Goal: Task Accomplishment & Management: Manage account settings

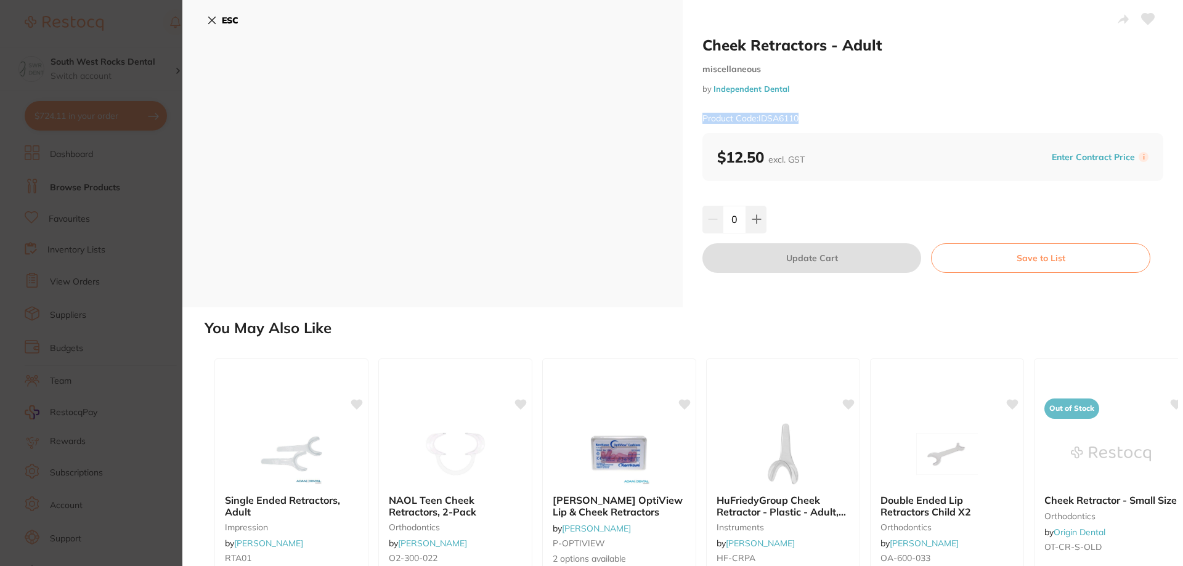
click at [216, 22] on icon at bounding box center [212, 20] width 10 height 10
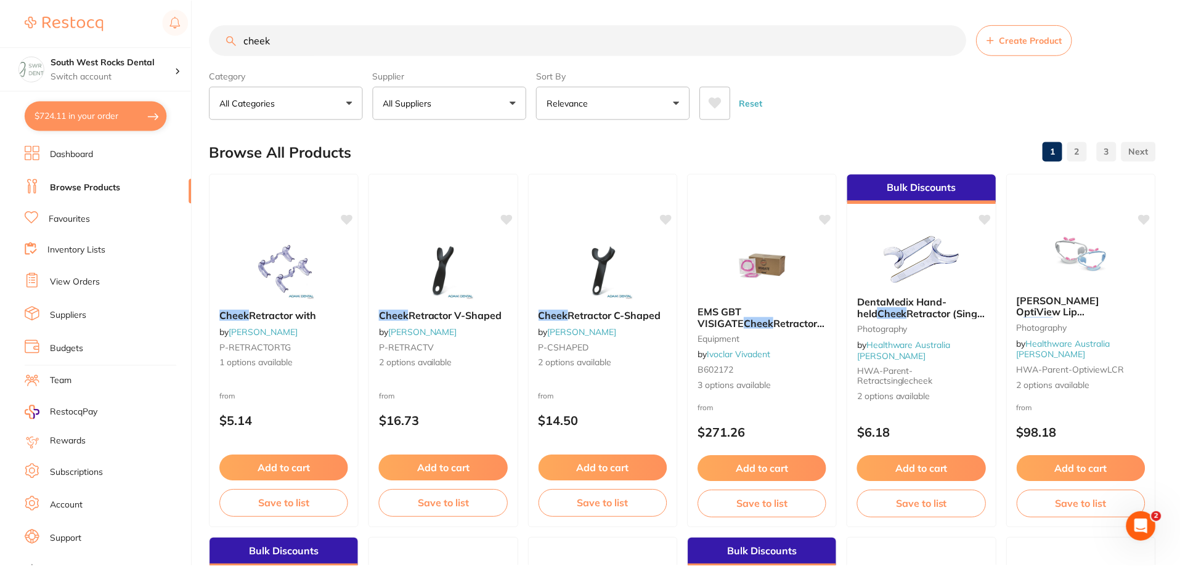
scroll to position [1725, 0]
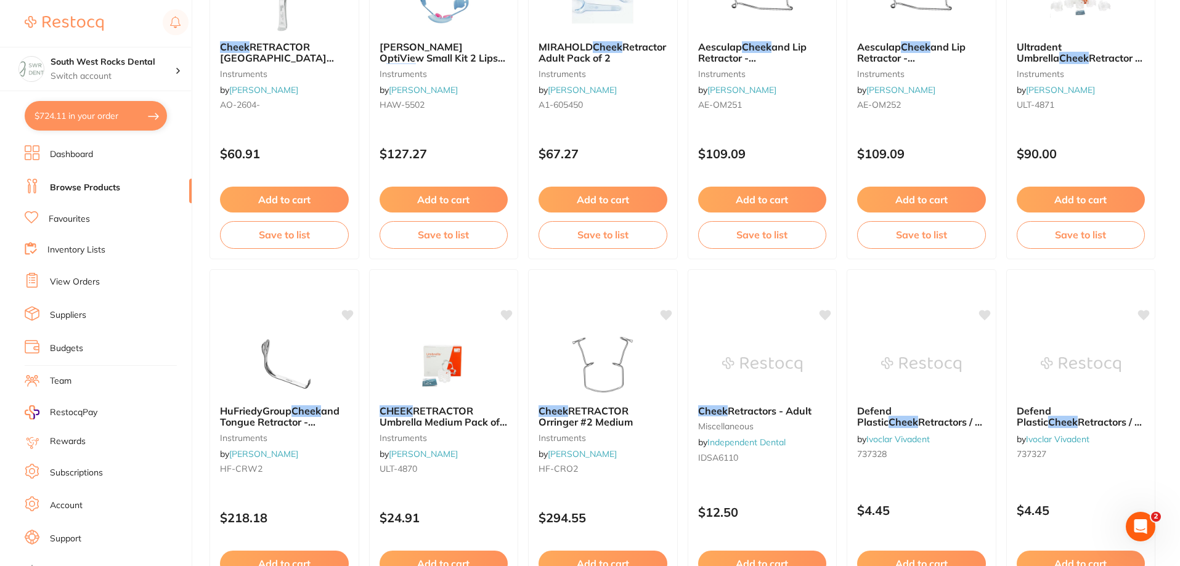
click at [99, 120] on button "$724.11 in your order" at bounding box center [96, 116] width 142 height 30
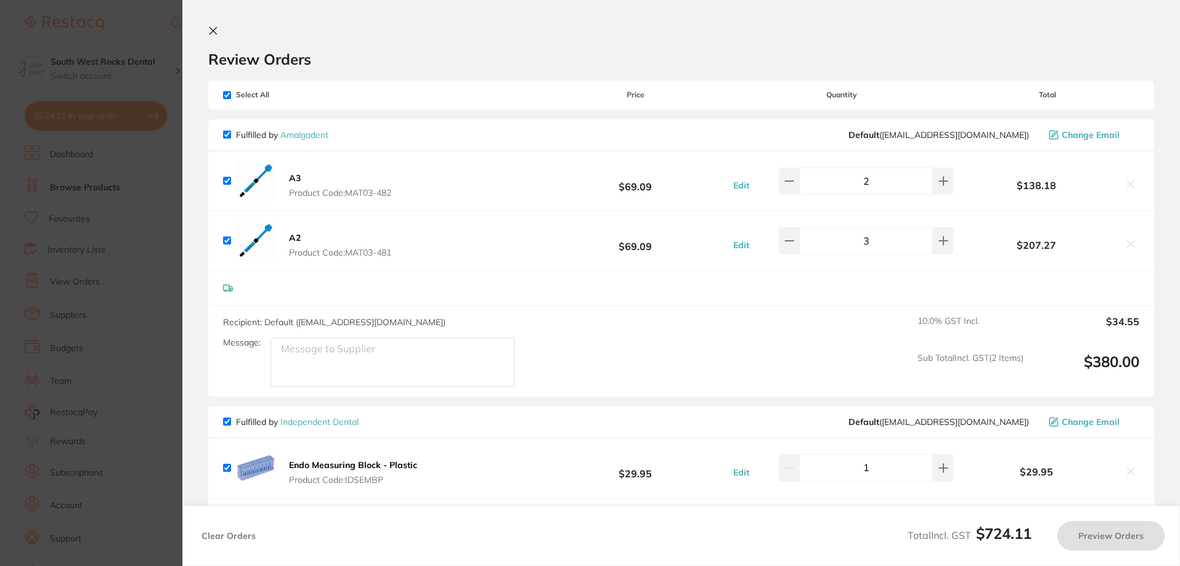
checkbox input "true"
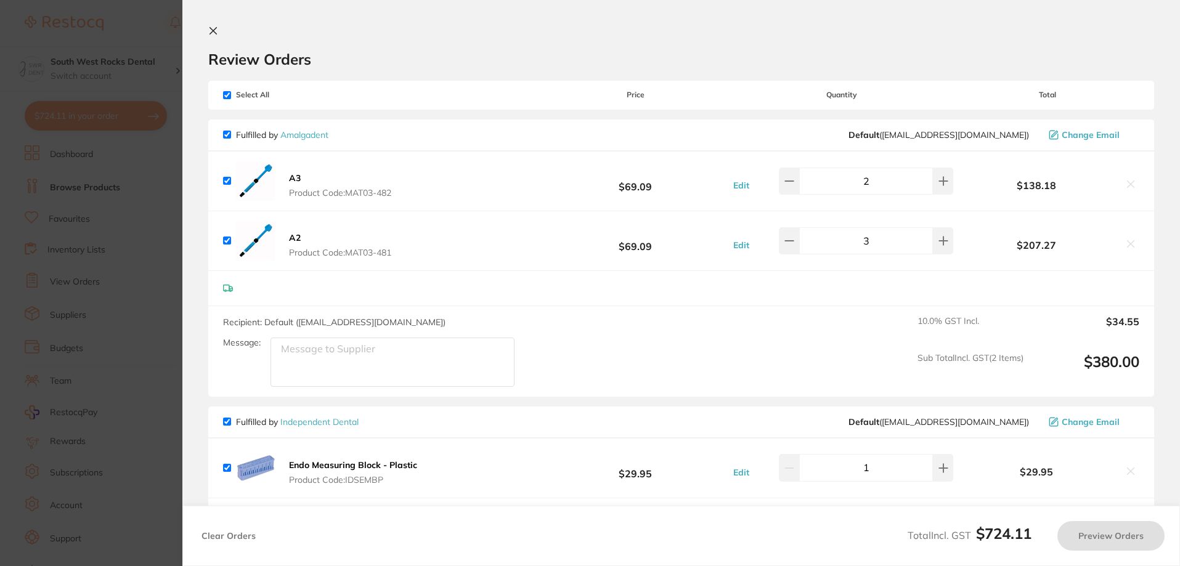
checkbox input "true"
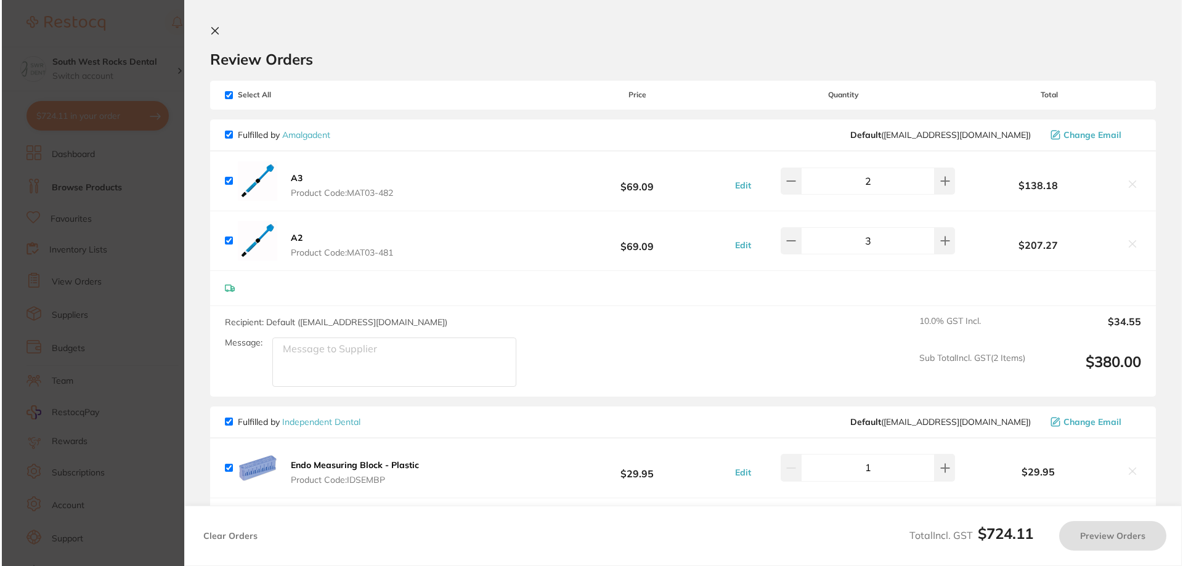
scroll to position [0, 0]
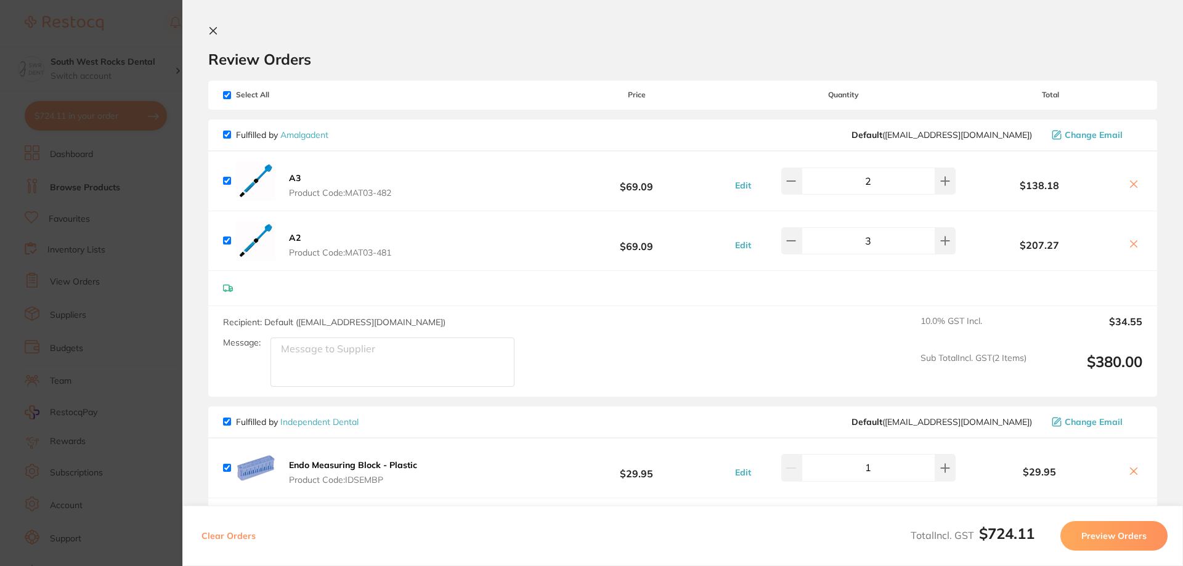
click at [226, 426] on input "checkbox" at bounding box center [227, 422] width 8 height 8
checkbox input "false"
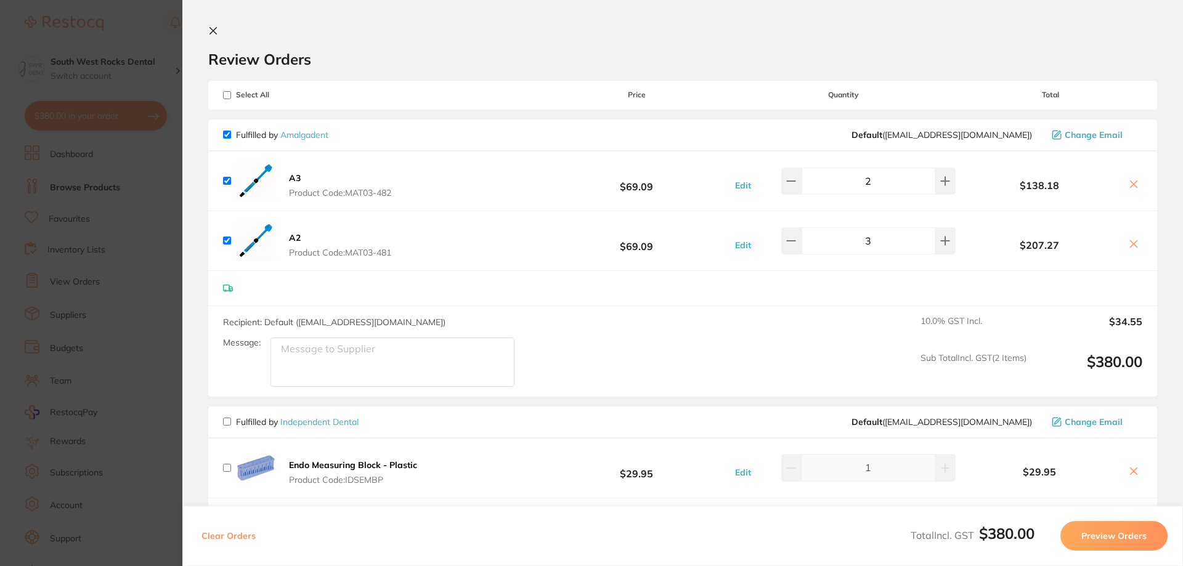
checkbox input "false"
click at [1105, 549] on button "Preview Orders" at bounding box center [1113, 536] width 107 height 30
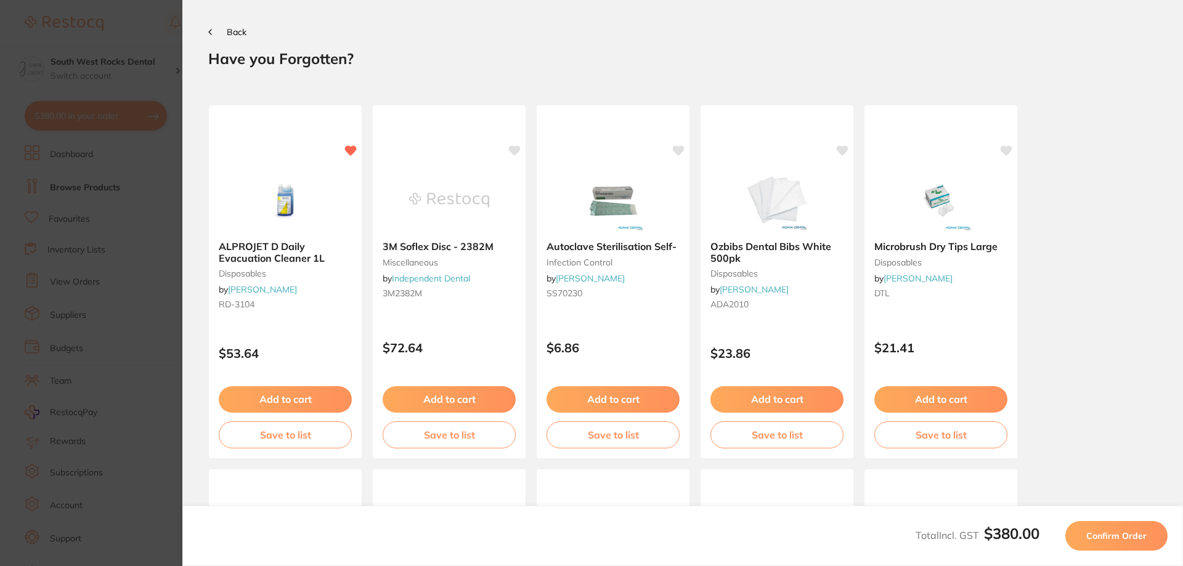
click at [1100, 535] on span "Confirm Order" at bounding box center [1116, 536] width 60 height 11
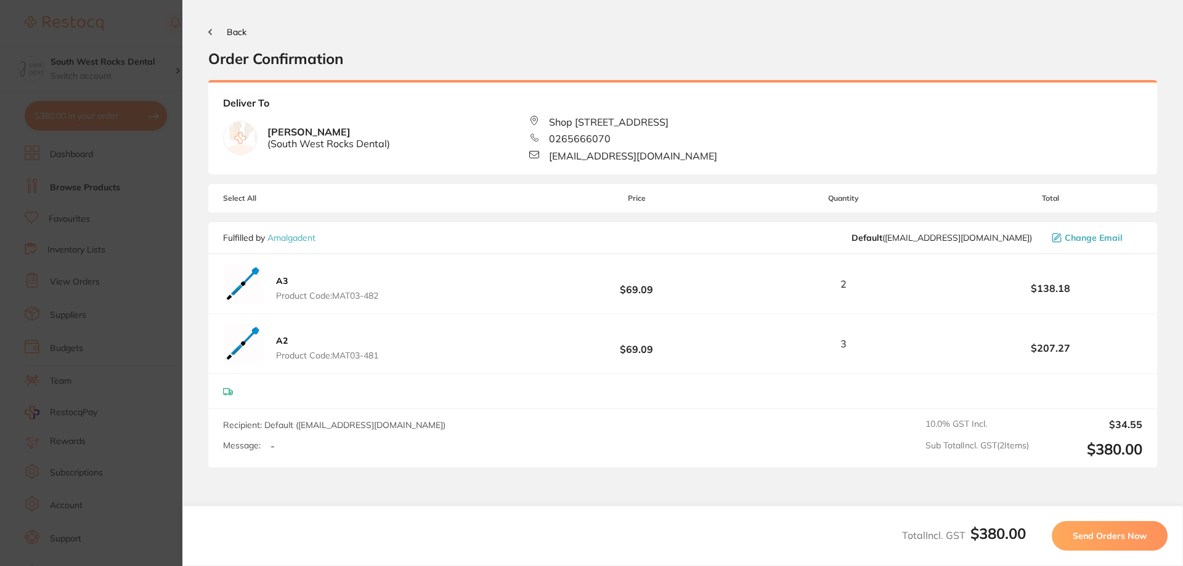
scroll to position [97, 0]
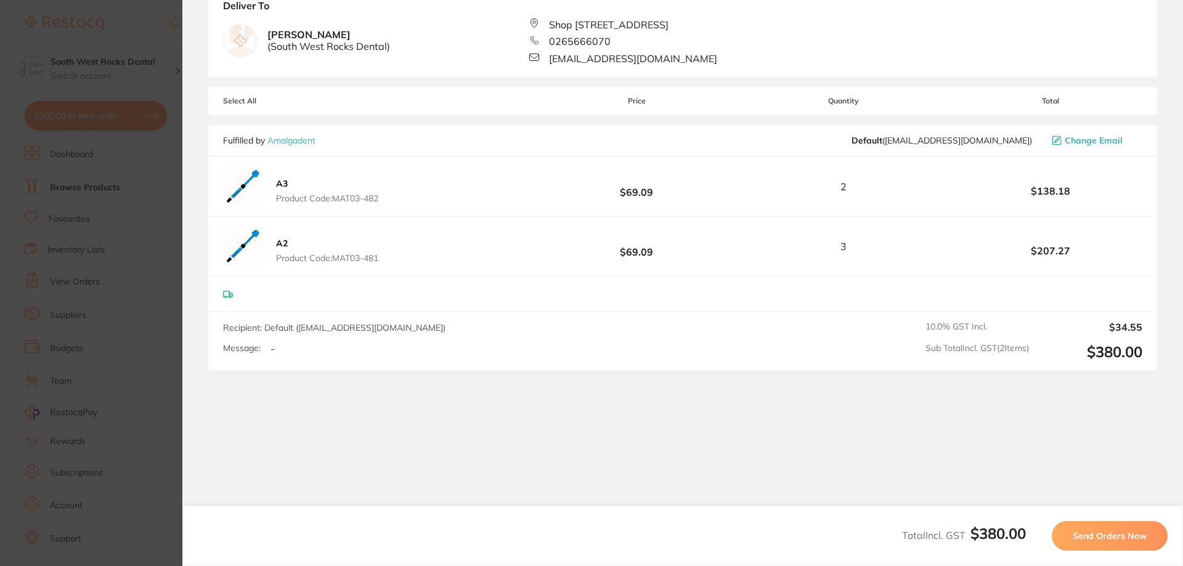
click at [1124, 531] on span "Send Orders Now" at bounding box center [1110, 536] width 74 height 11
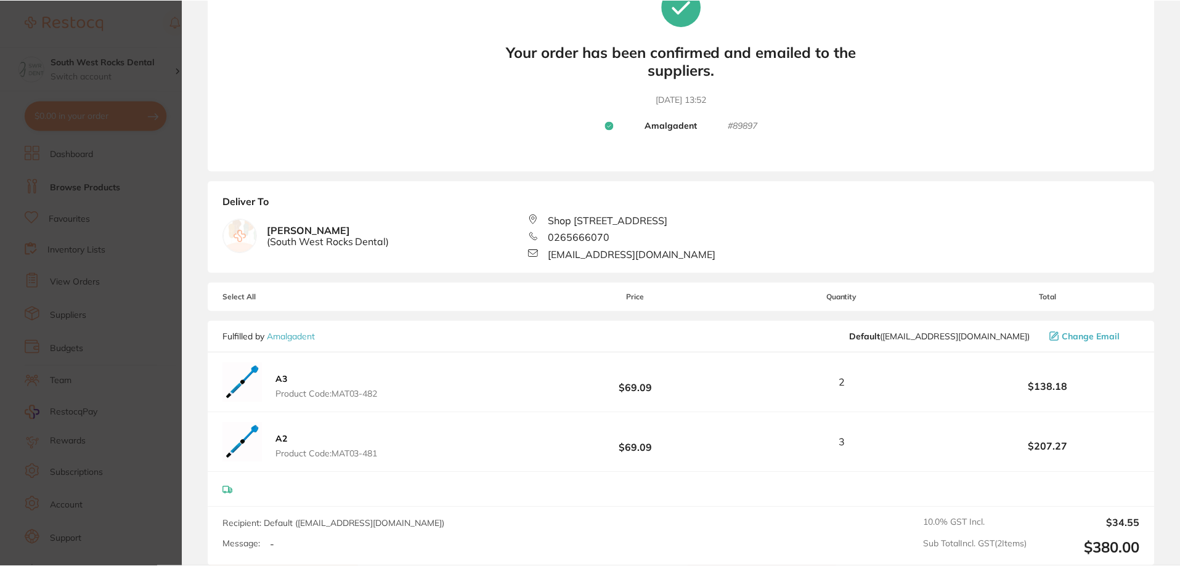
scroll to position [0, 0]
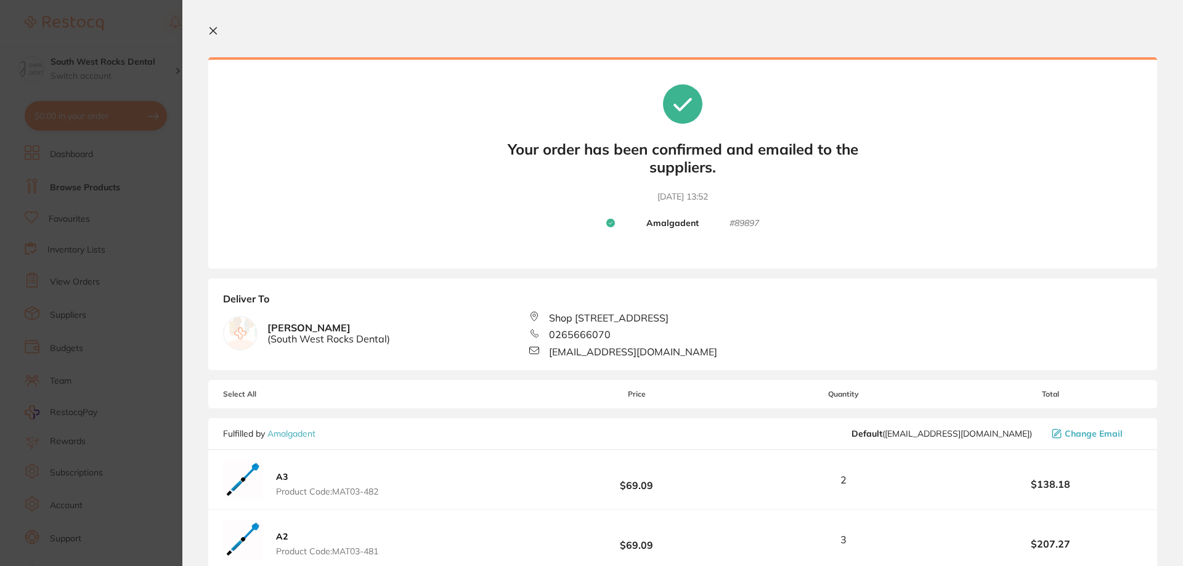
click at [214, 27] on icon at bounding box center [213, 31] width 10 height 10
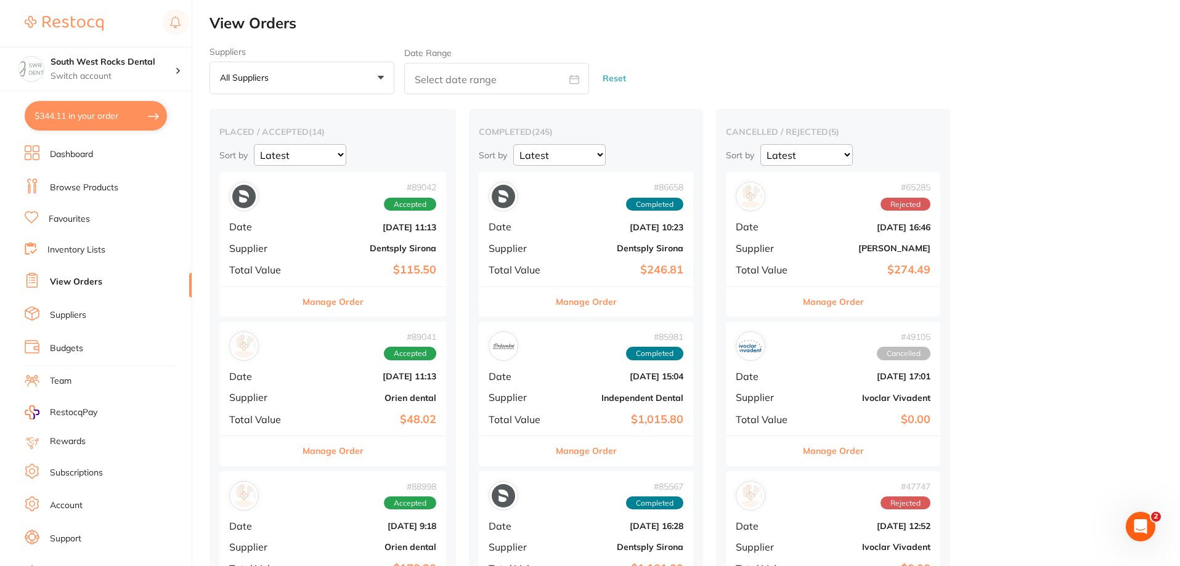
checkbox input "false"
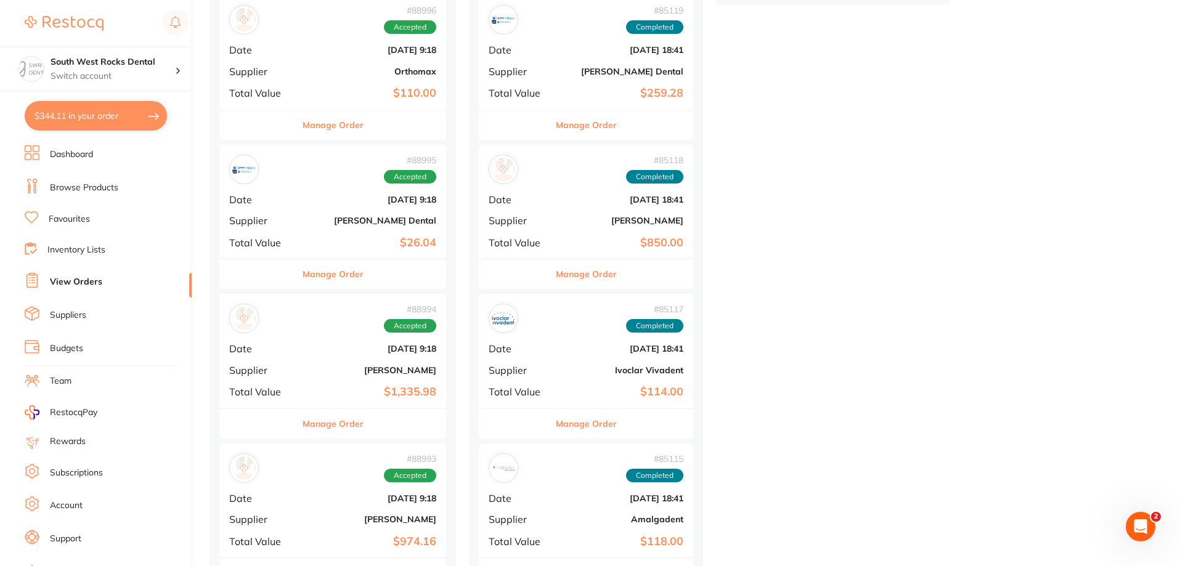
scroll to position [986, 0]
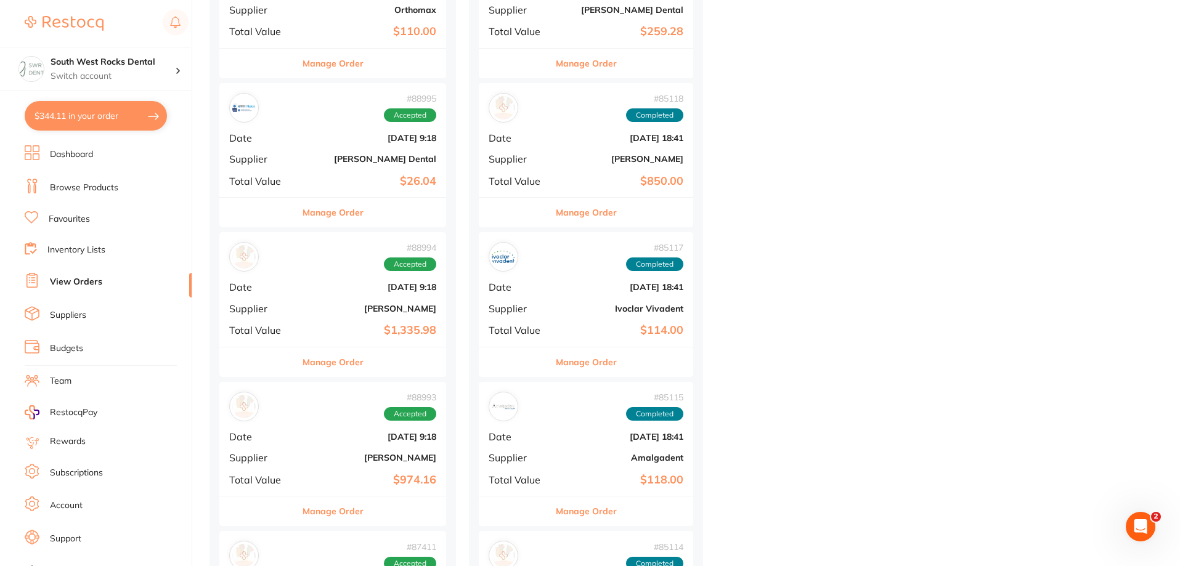
click at [394, 311] on b "[PERSON_NAME]" at bounding box center [370, 309] width 131 height 10
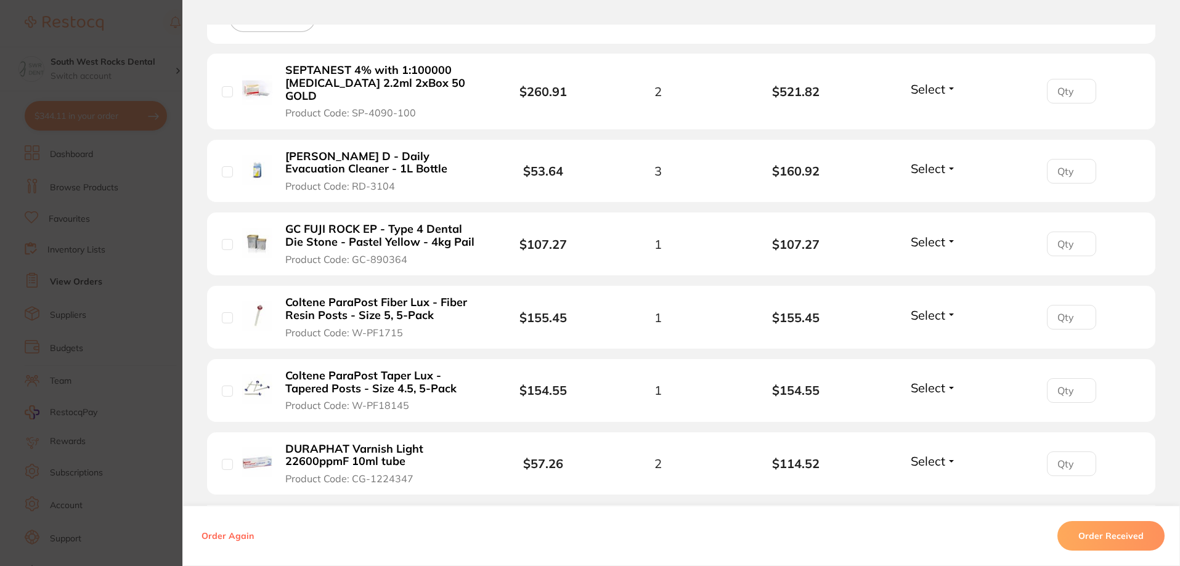
scroll to position [431, 0]
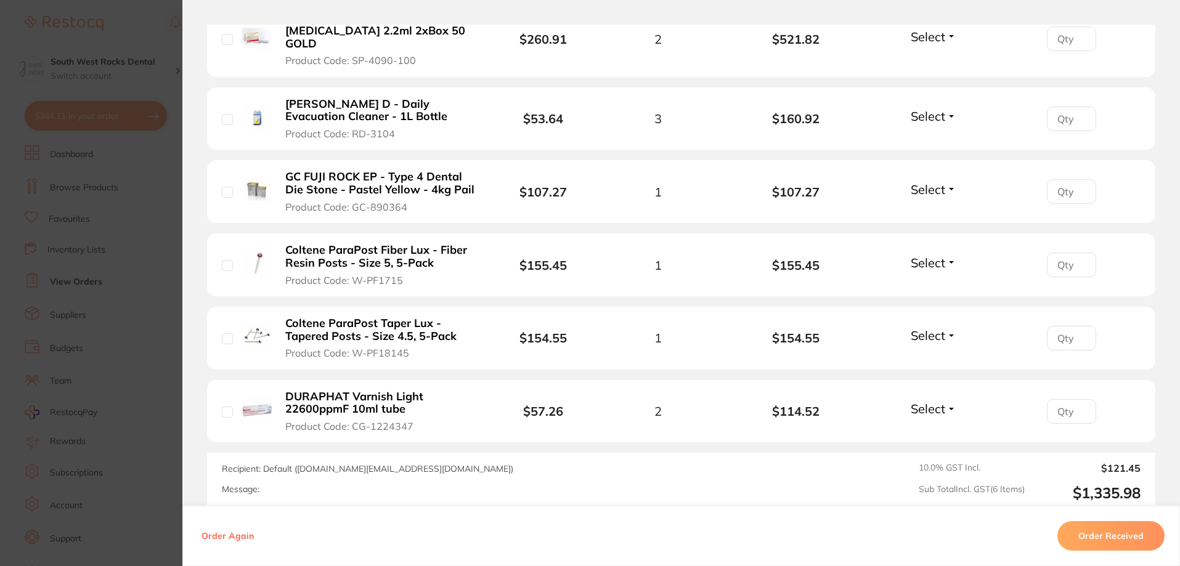
click at [946, 401] on button "Select" at bounding box center [933, 408] width 53 height 15
click at [933, 431] on span "Received" at bounding box center [933, 435] width 31 height 9
click at [952, 328] on button "Select" at bounding box center [933, 335] width 53 height 15
click at [934, 357] on span "Received" at bounding box center [933, 361] width 31 height 9
click at [946, 255] on button "Select" at bounding box center [933, 262] width 53 height 15
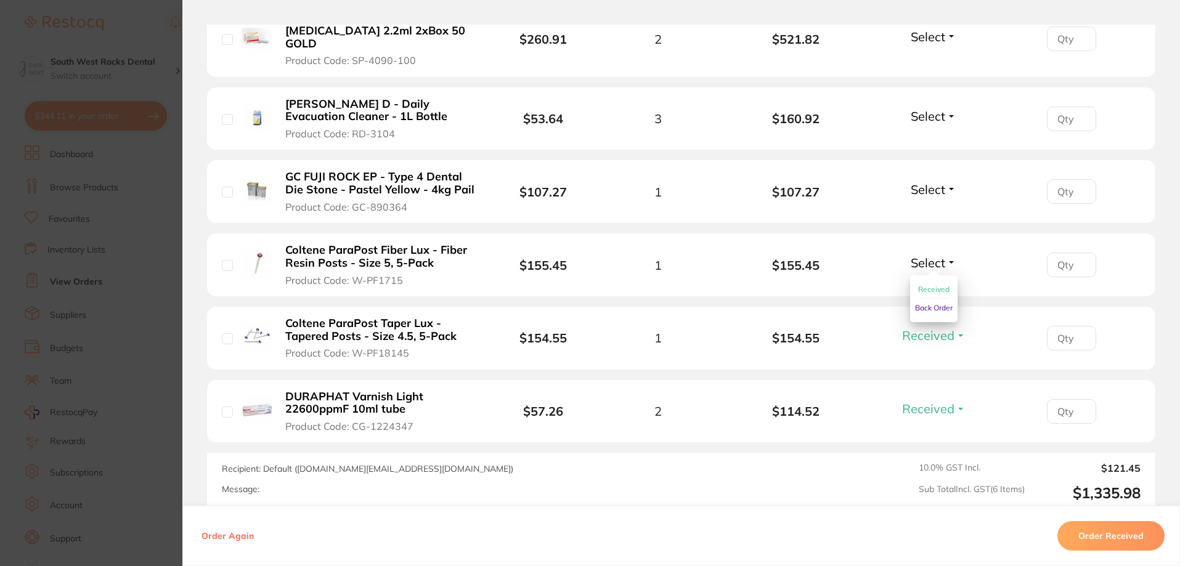
click at [932, 285] on span "Received" at bounding box center [933, 289] width 31 height 9
click at [953, 182] on button "Select" at bounding box center [933, 189] width 53 height 15
click at [940, 211] on span "Received" at bounding box center [933, 215] width 31 height 9
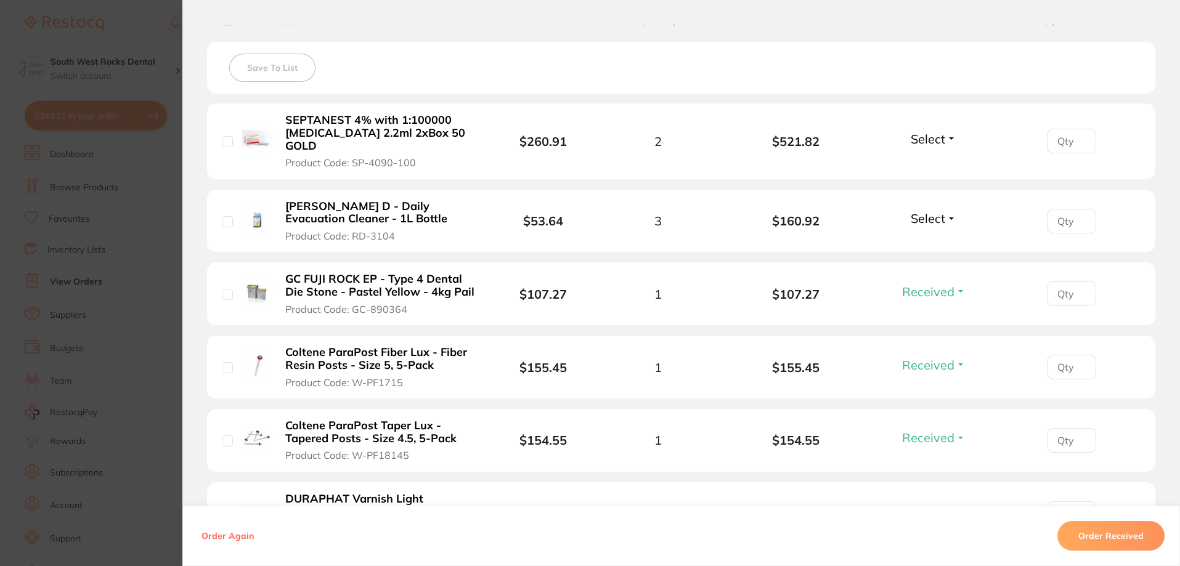
scroll to position [308, 0]
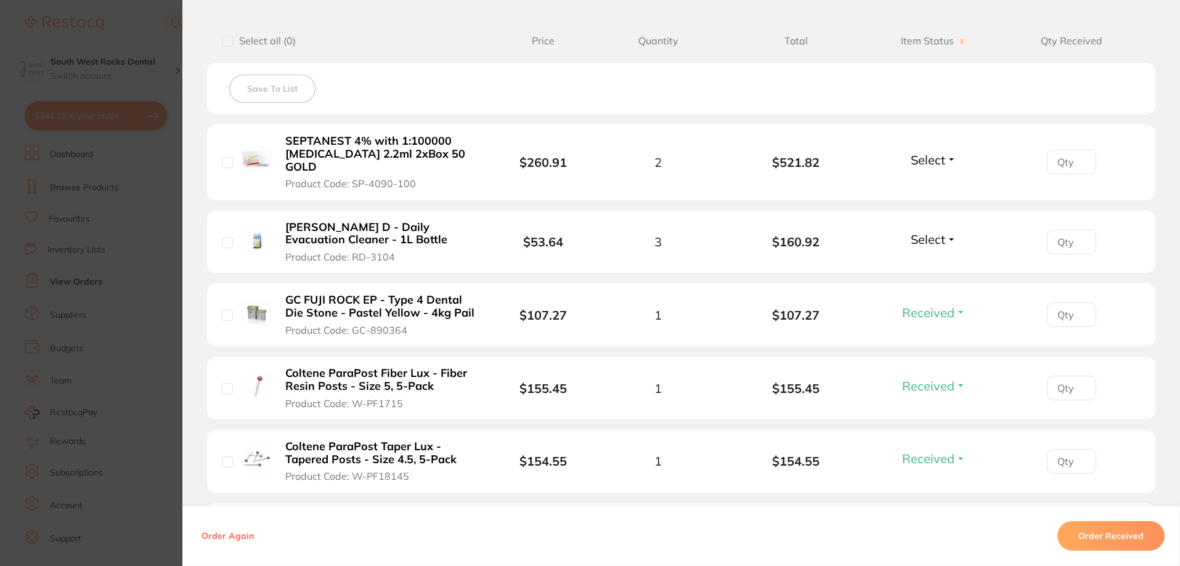
click at [943, 152] on button "Select" at bounding box center [933, 159] width 53 height 15
click at [932, 182] on span "Received" at bounding box center [933, 186] width 31 height 9
click at [946, 232] on button "Select" at bounding box center [933, 239] width 53 height 15
click at [937, 261] on span "Received" at bounding box center [933, 265] width 31 height 9
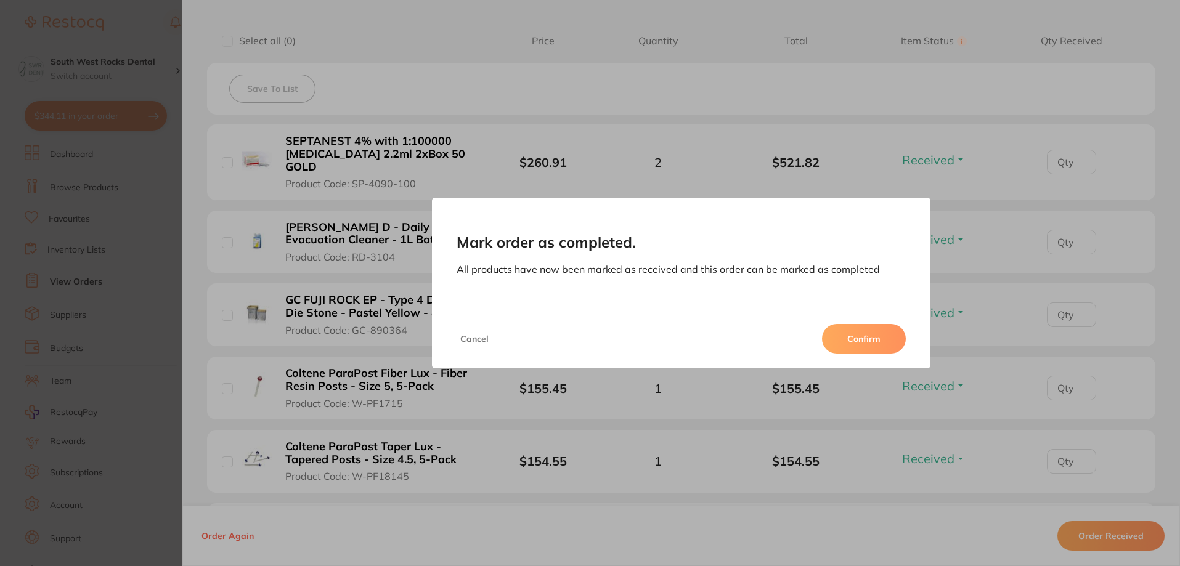
click at [863, 338] on button "Confirm" at bounding box center [864, 339] width 84 height 30
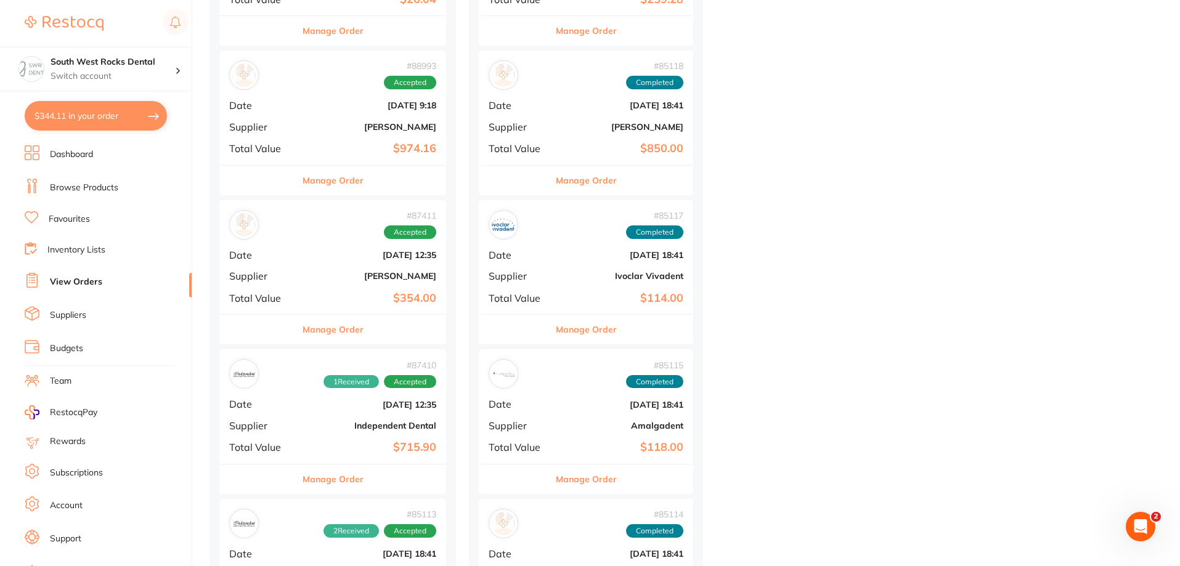
scroll to position [1171, 0]
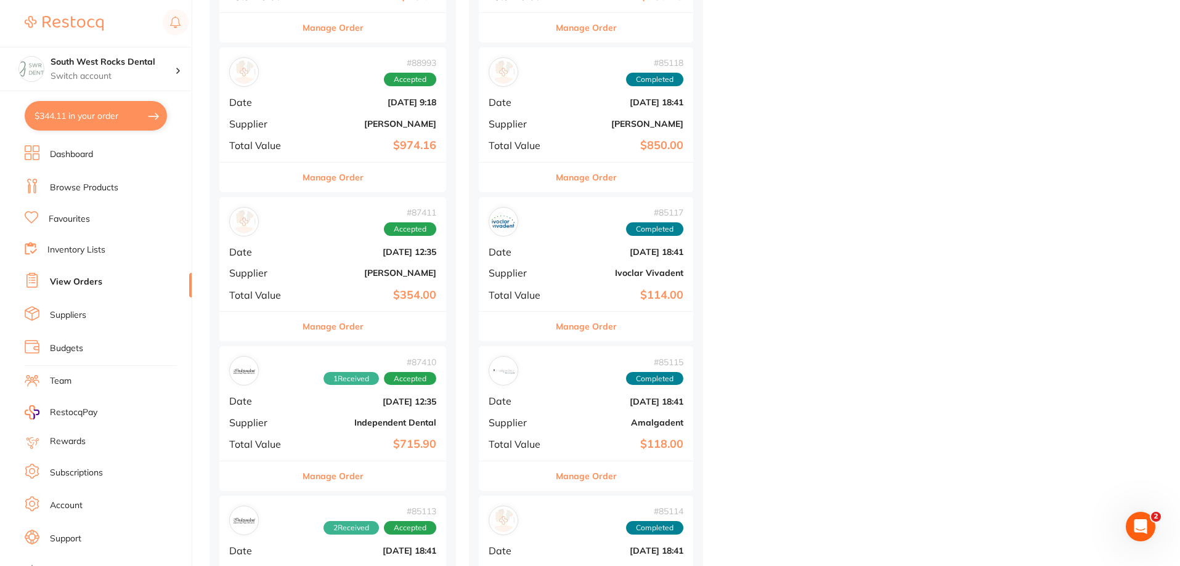
click at [393, 277] on b "[PERSON_NAME]" at bounding box center [370, 273] width 131 height 10
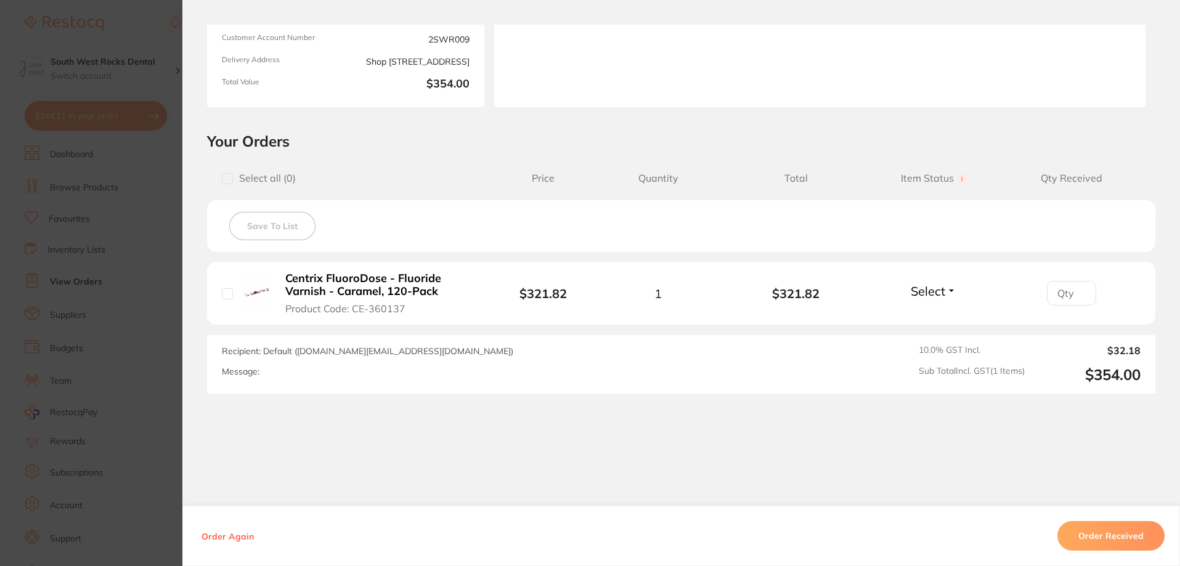
scroll to position [182, 0]
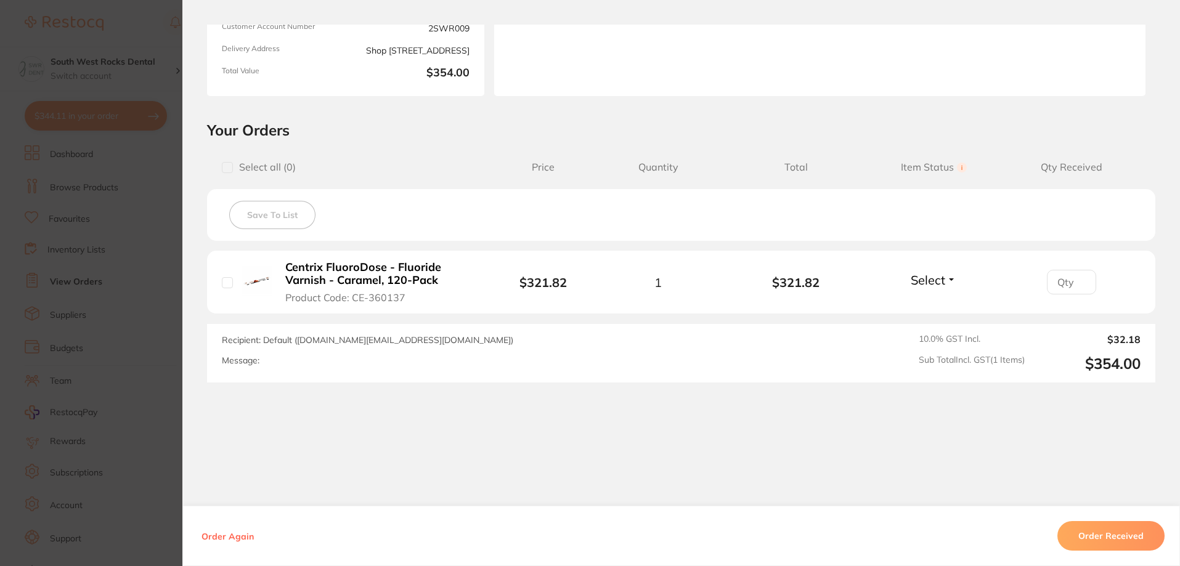
click at [1112, 536] on button "Order Received" at bounding box center [1110, 536] width 107 height 30
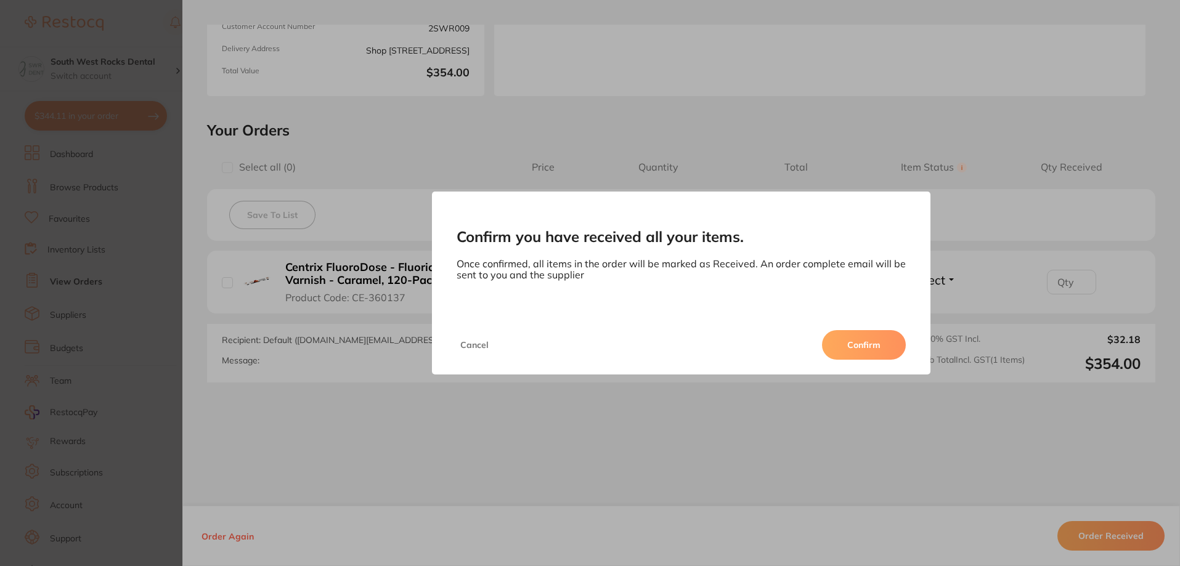
click at [863, 346] on button "Confirm" at bounding box center [864, 345] width 84 height 30
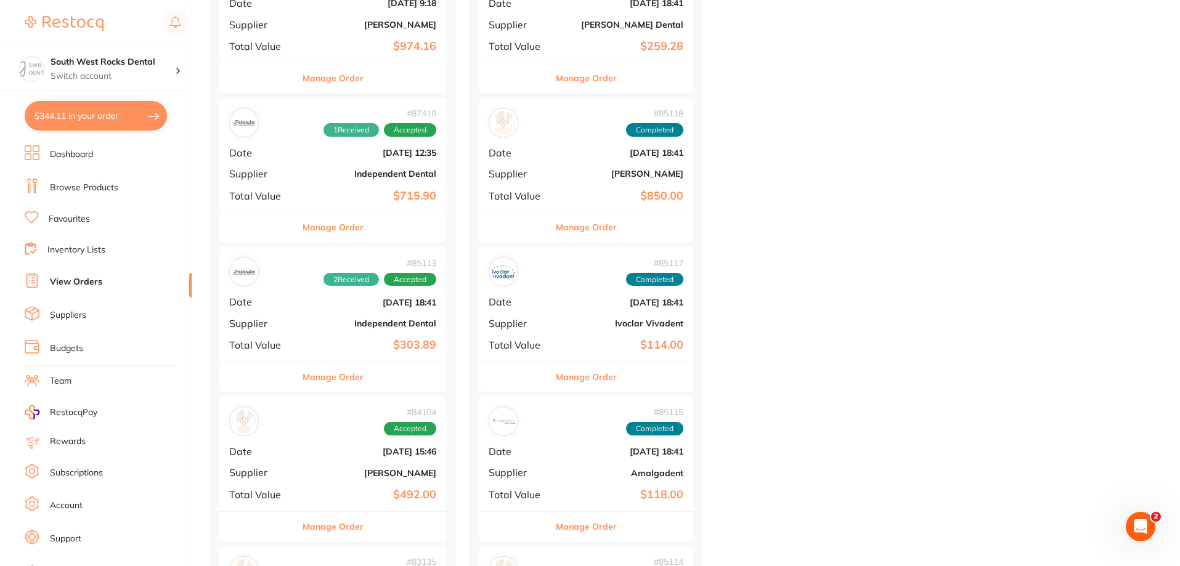
scroll to position [1294, 0]
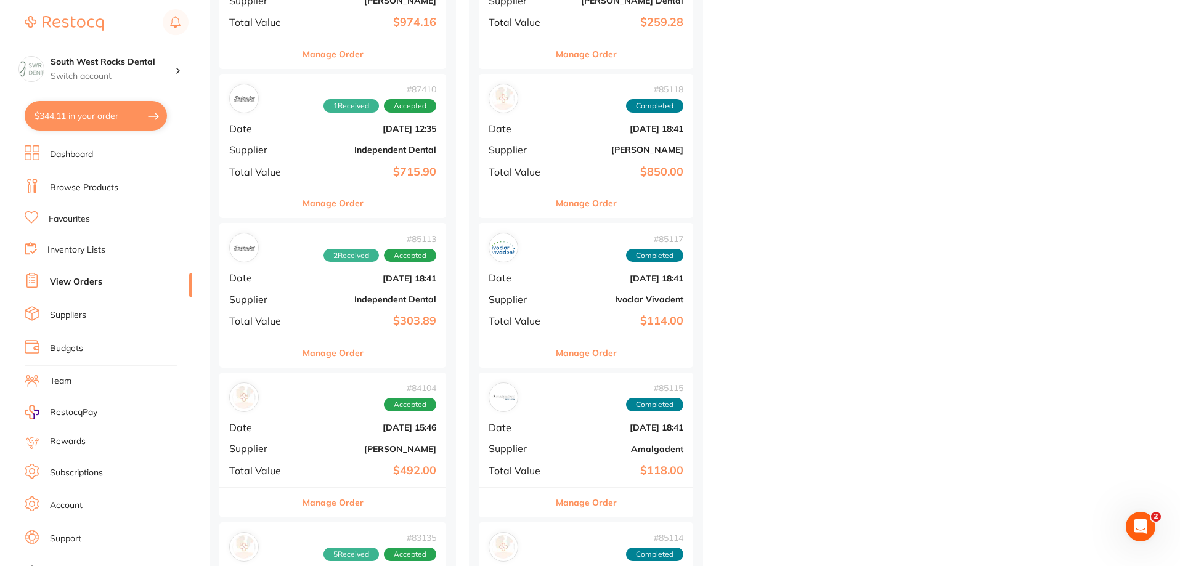
click at [334, 449] on b "[PERSON_NAME]" at bounding box center [370, 449] width 131 height 10
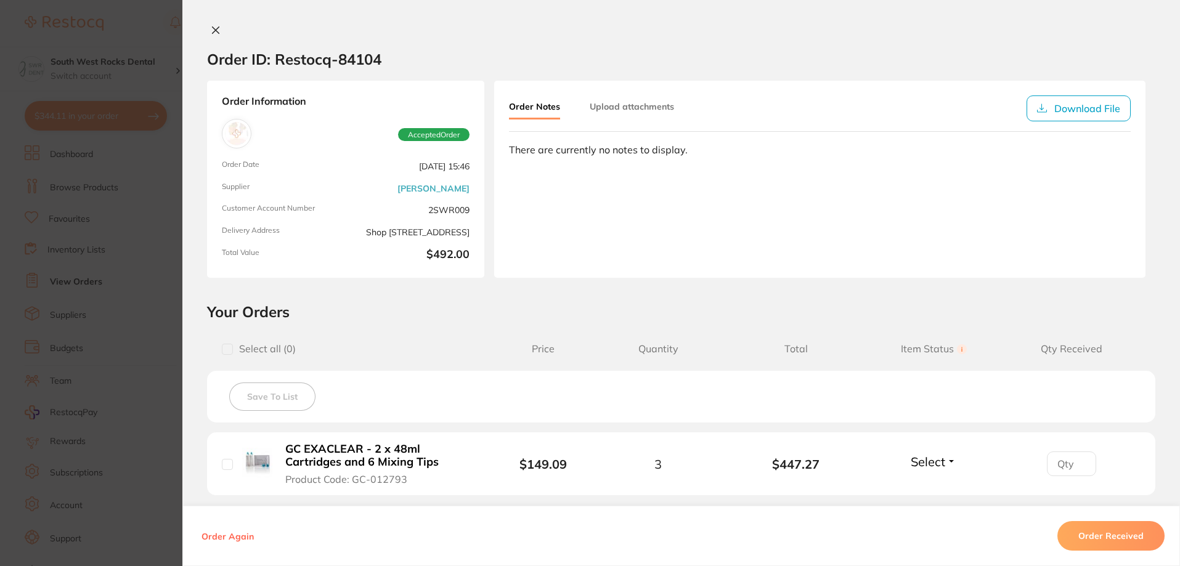
click at [1118, 531] on button "Order Received" at bounding box center [1110, 536] width 107 height 30
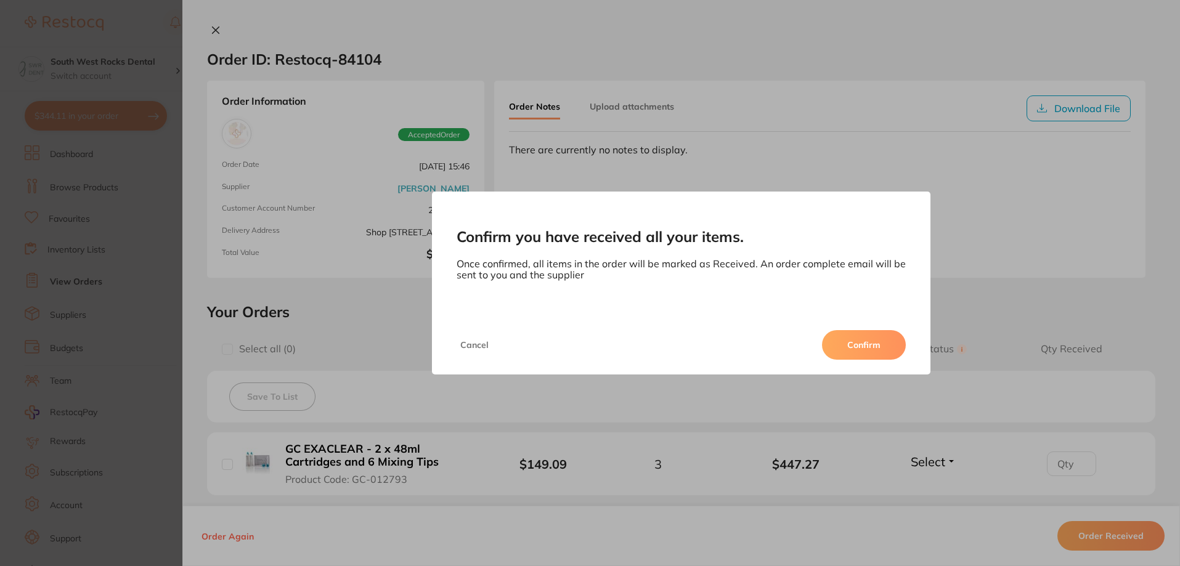
click at [859, 332] on button "Confirm" at bounding box center [864, 345] width 84 height 30
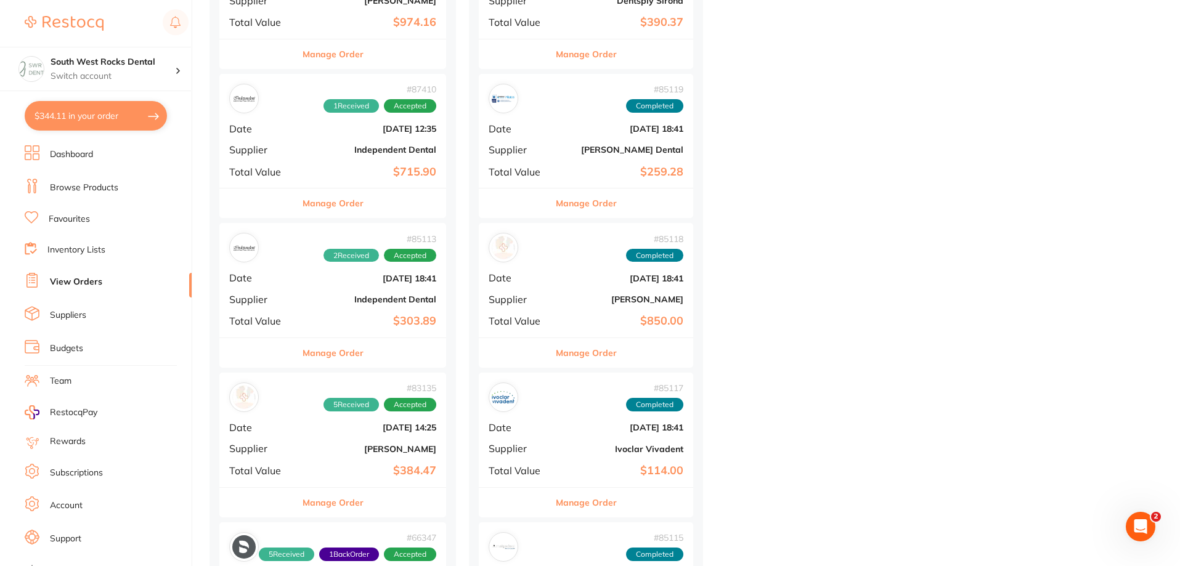
scroll to position [1417, 0]
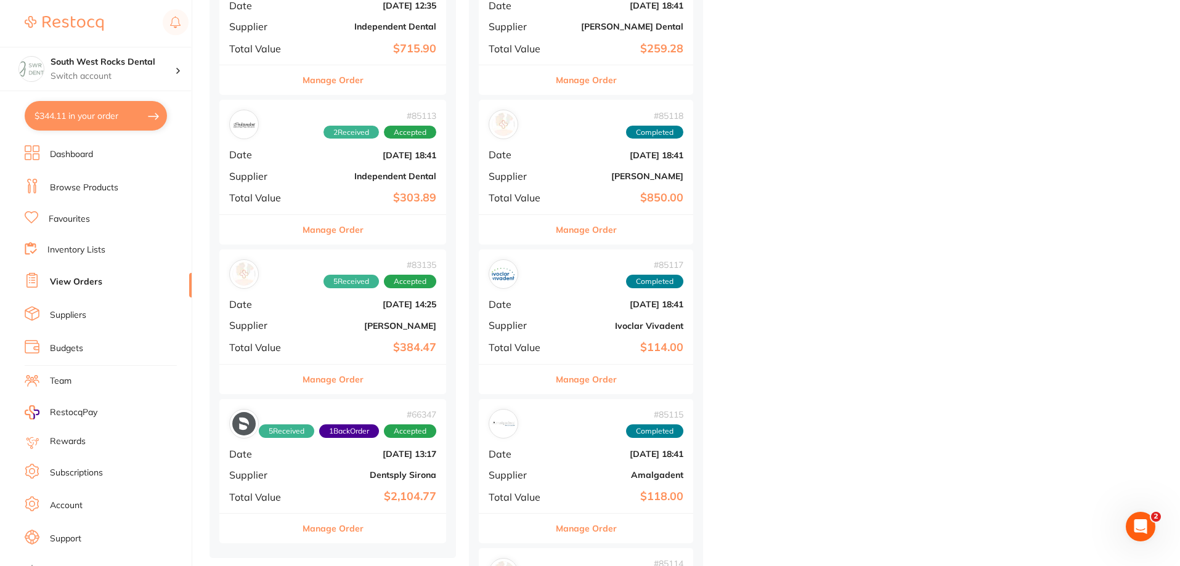
click at [399, 477] on b "Dentsply Sirona" at bounding box center [370, 475] width 131 height 10
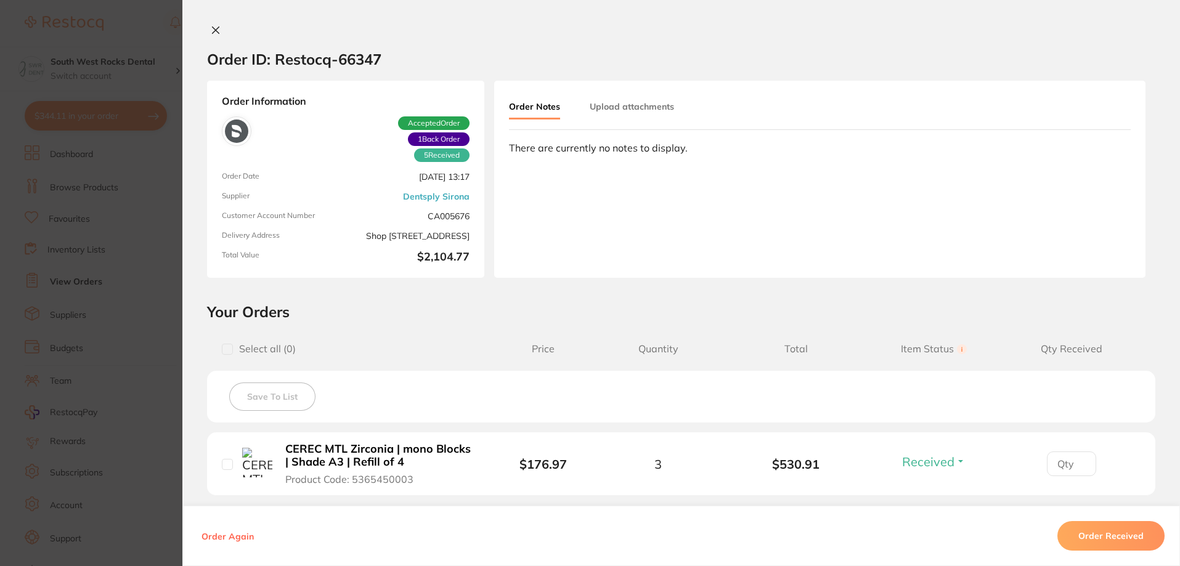
scroll to position [1171, 0]
click at [213, 28] on icon at bounding box center [216, 30] width 7 height 7
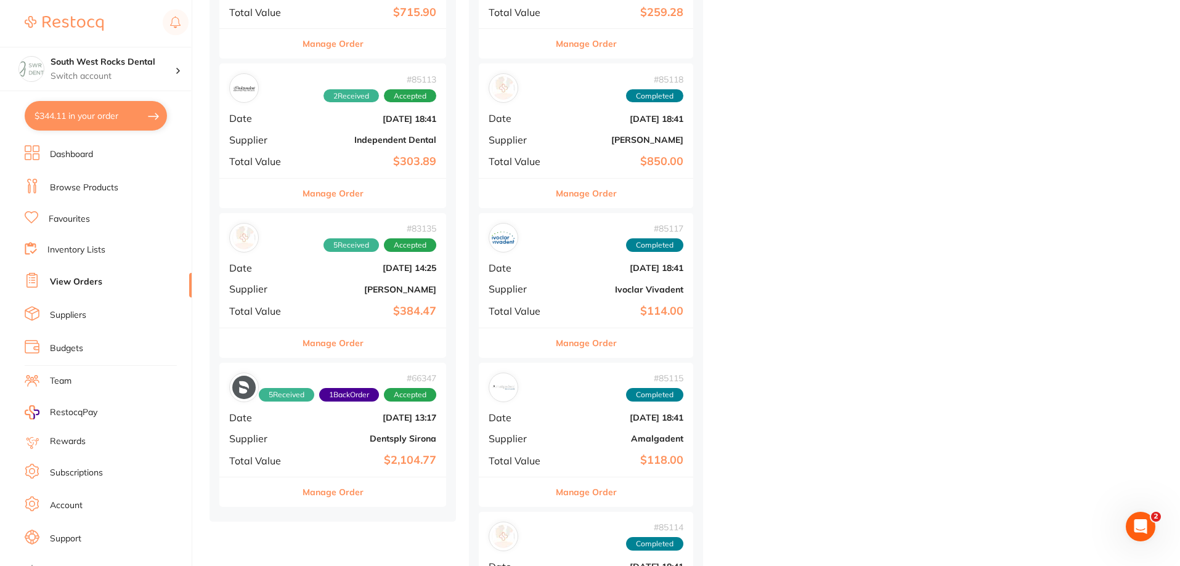
scroll to position [1479, 0]
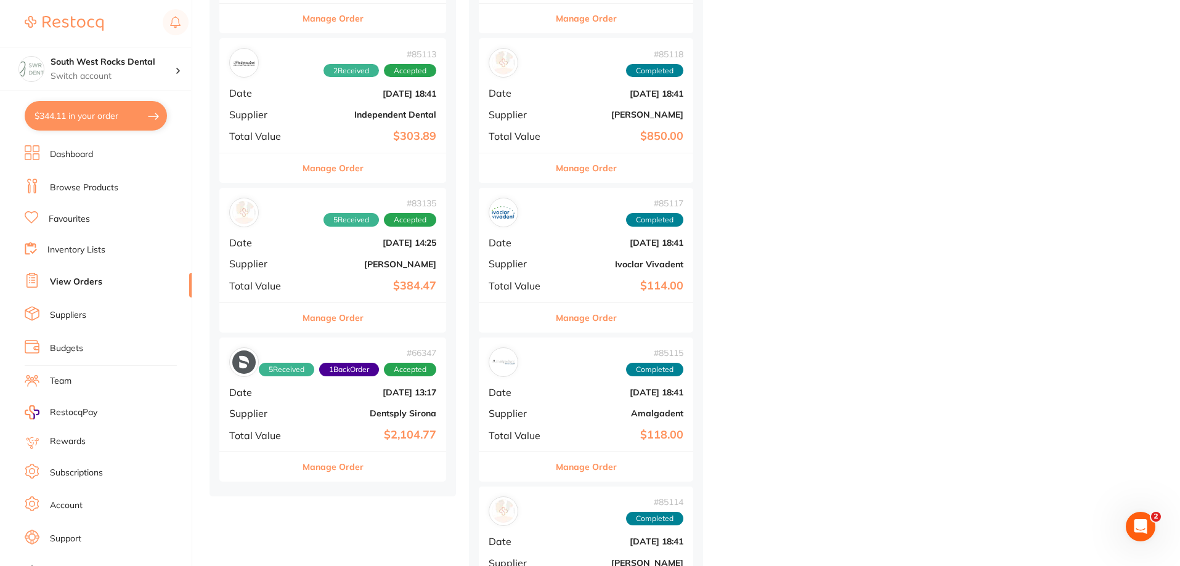
click at [356, 409] on b "Dentsply Sirona" at bounding box center [370, 414] width 131 height 10
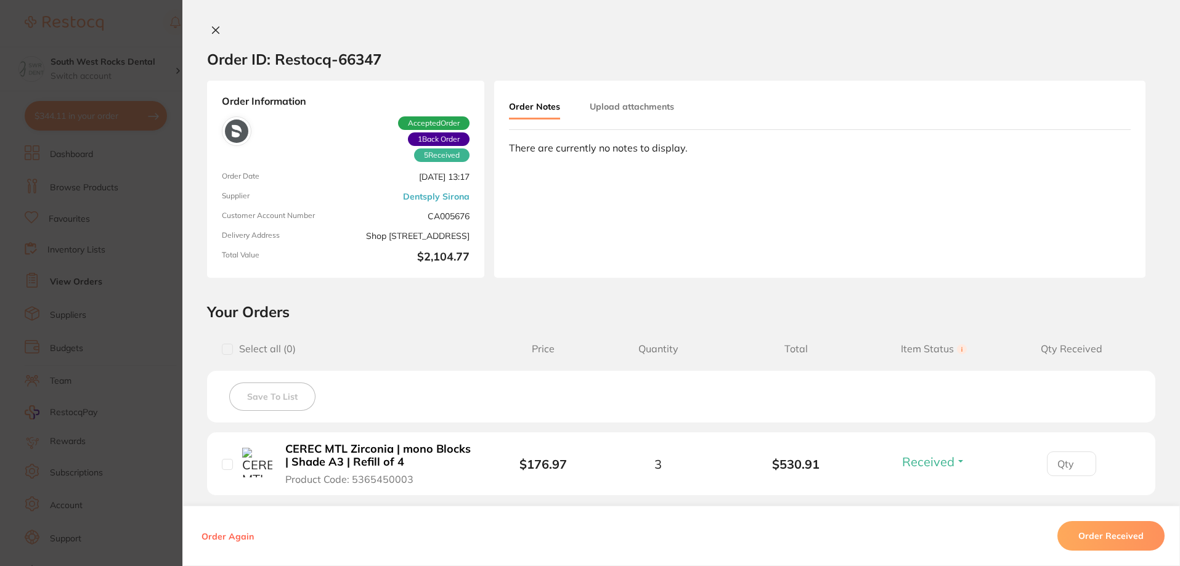
click at [216, 30] on icon at bounding box center [216, 30] width 10 height 10
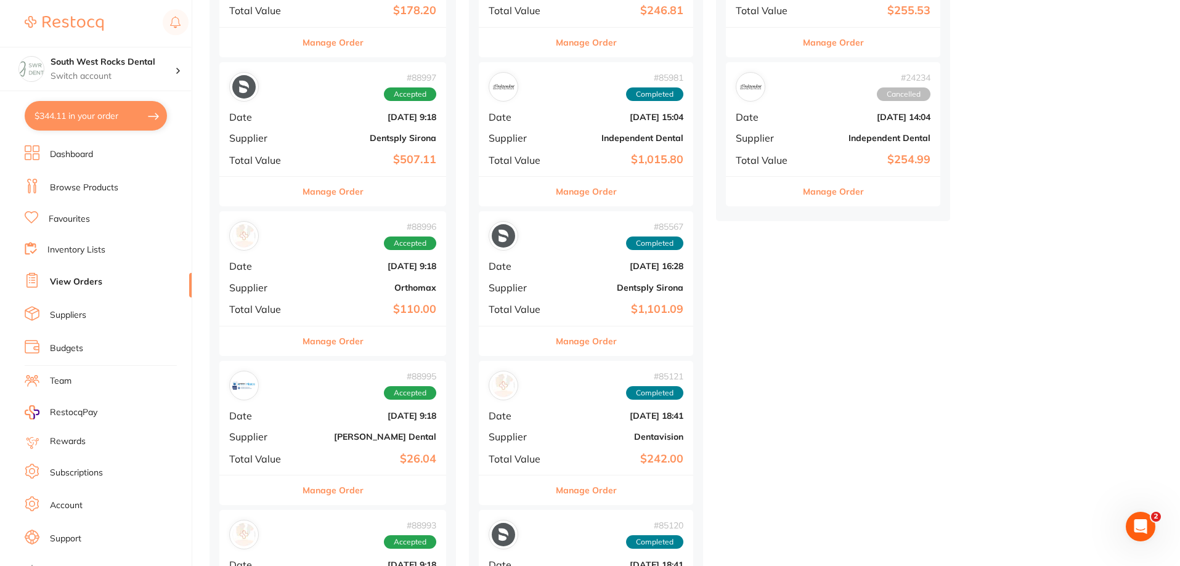
scroll to position [678, 0]
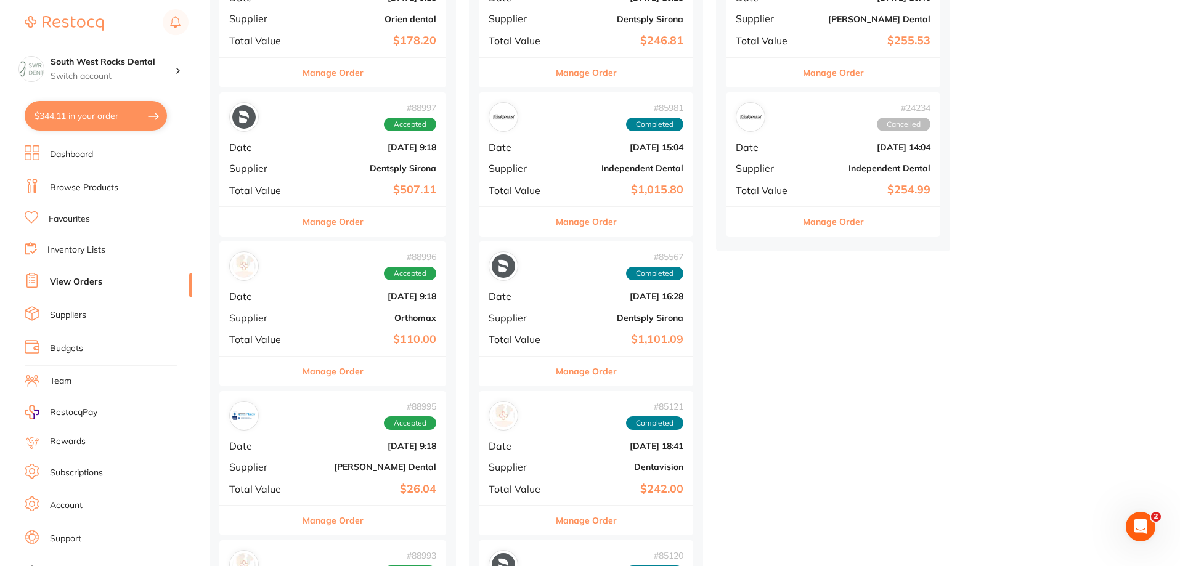
click at [373, 302] on div "# 88996 Accepted Date Aug 5 2025, 9:18 Supplier Orthomax Total Value $110.00" at bounding box center [332, 299] width 227 height 114
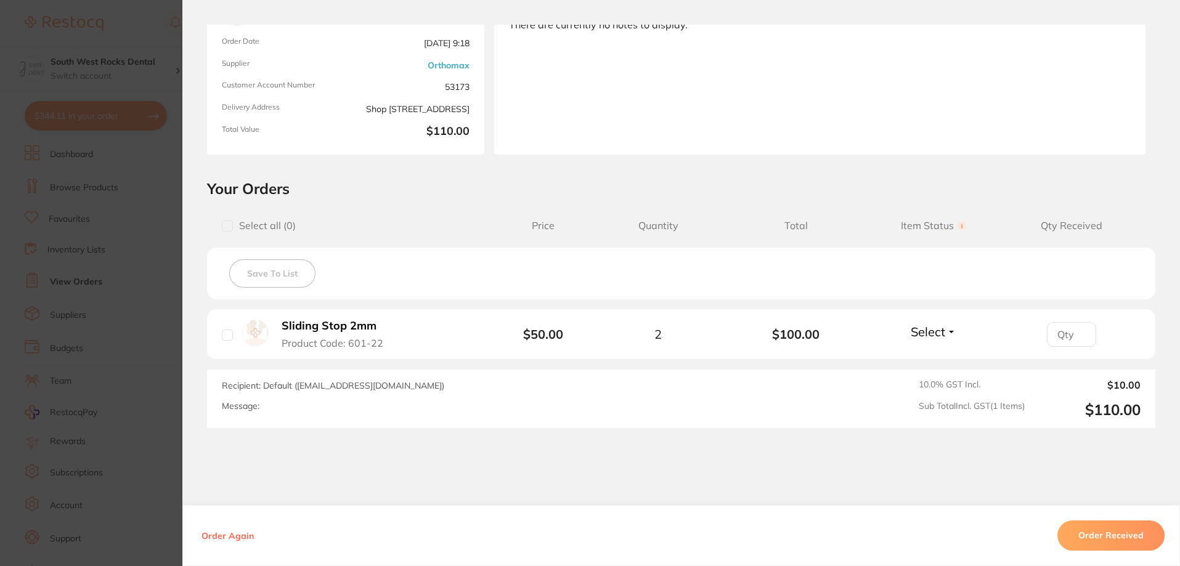
click at [1118, 536] on button "Order Received" at bounding box center [1110, 536] width 107 height 30
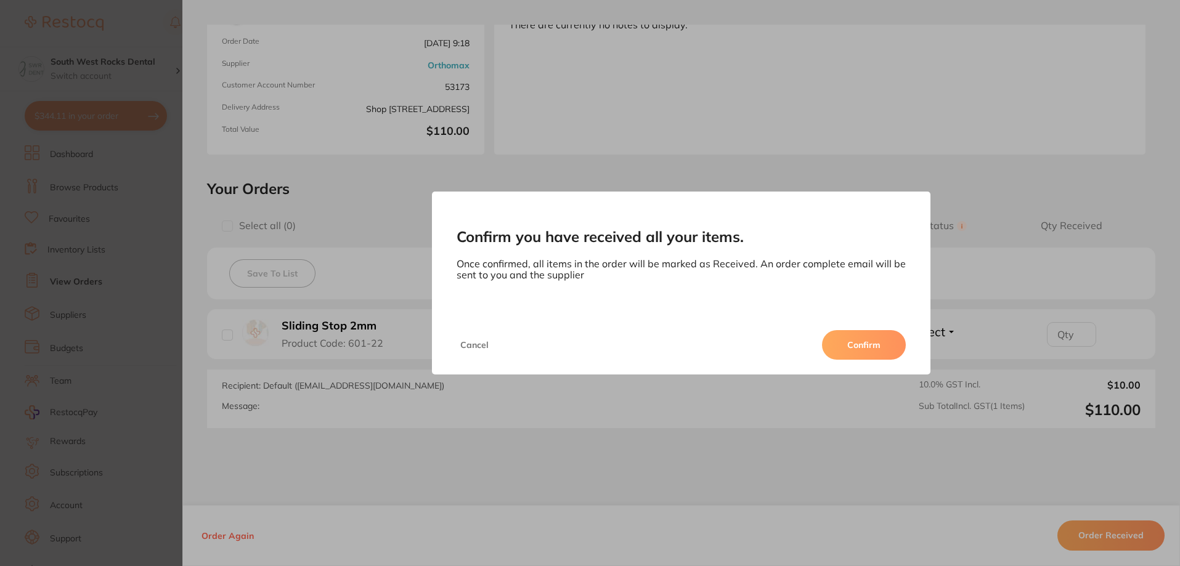
click at [847, 339] on button "Confirm" at bounding box center [864, 345] width 84 height 30
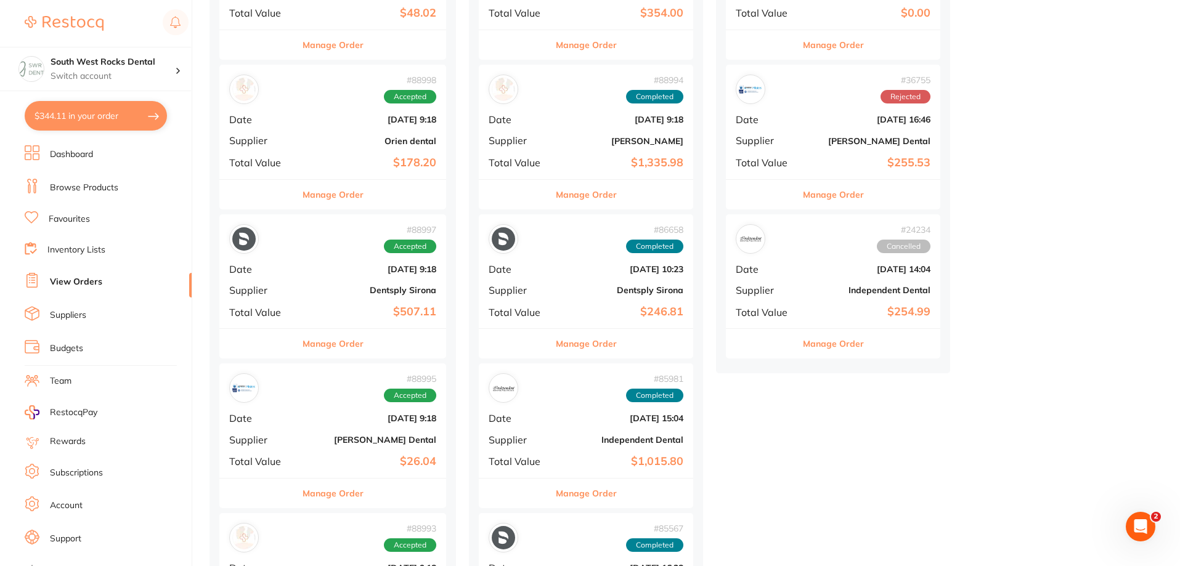
scroll to position [555, 0]
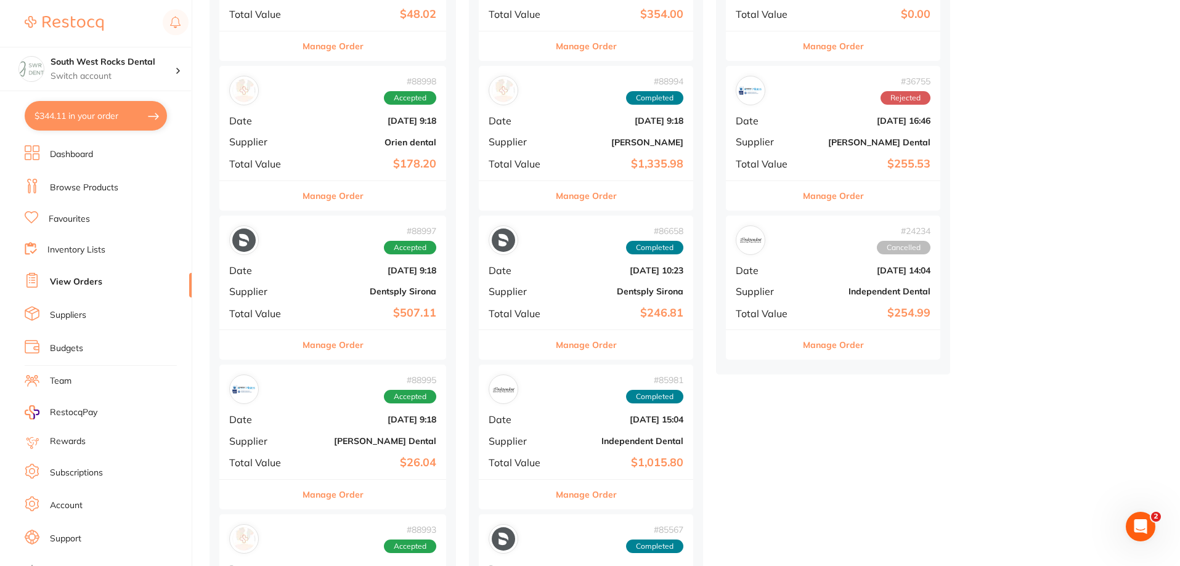
click at [375, 441] on b "[PERSON_NAME] Dental" at bounding box center [370, 441] width 131 height 10
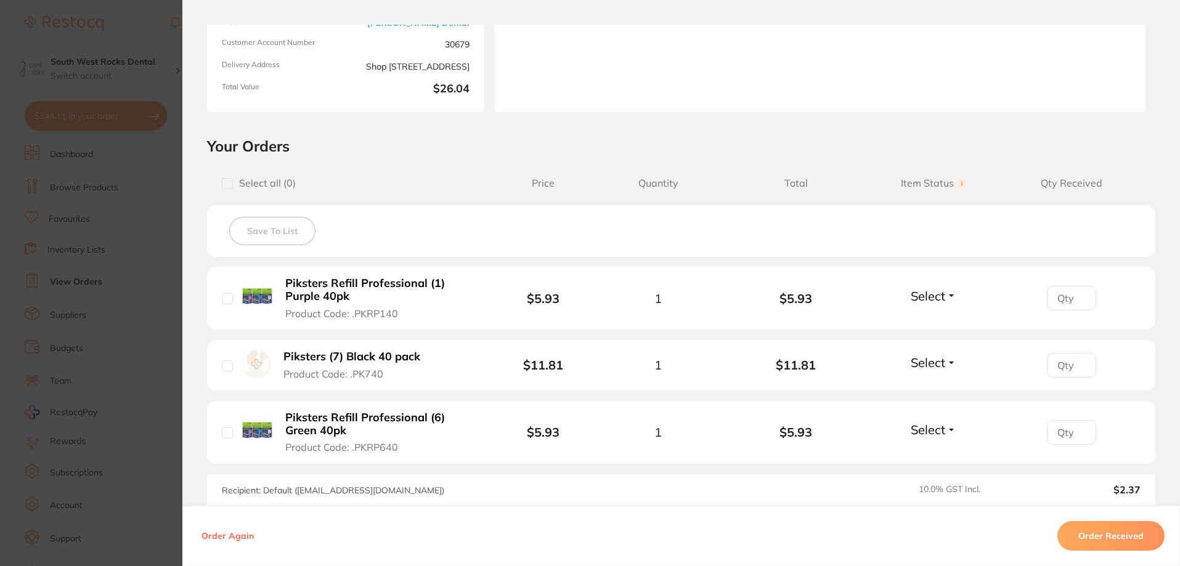
scroll to position [185, 0]
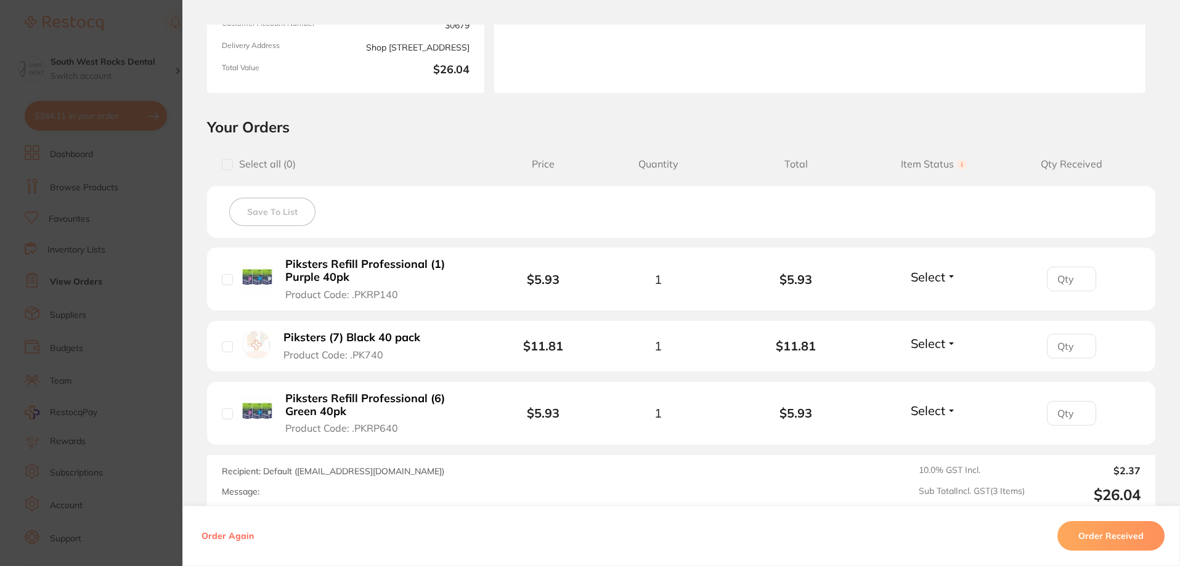
click at [1113, 540] on button "Order Received" at bounding box center [1110, 536] width 107 height 30
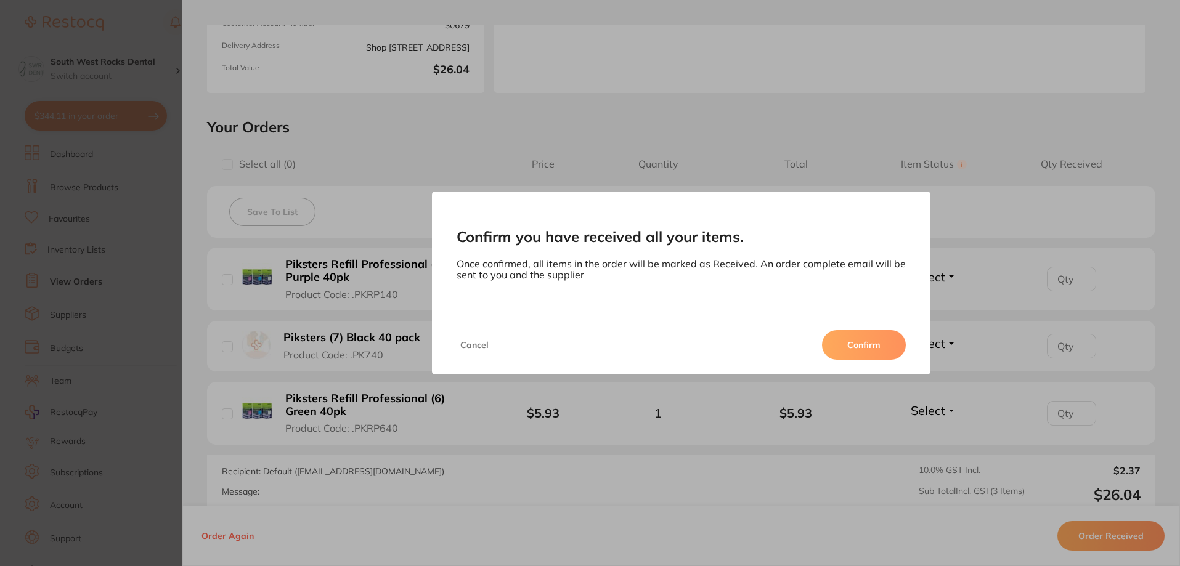
click at [852, 348] on button "Confirm" at bounding box center [864, 345] width 84 height 30
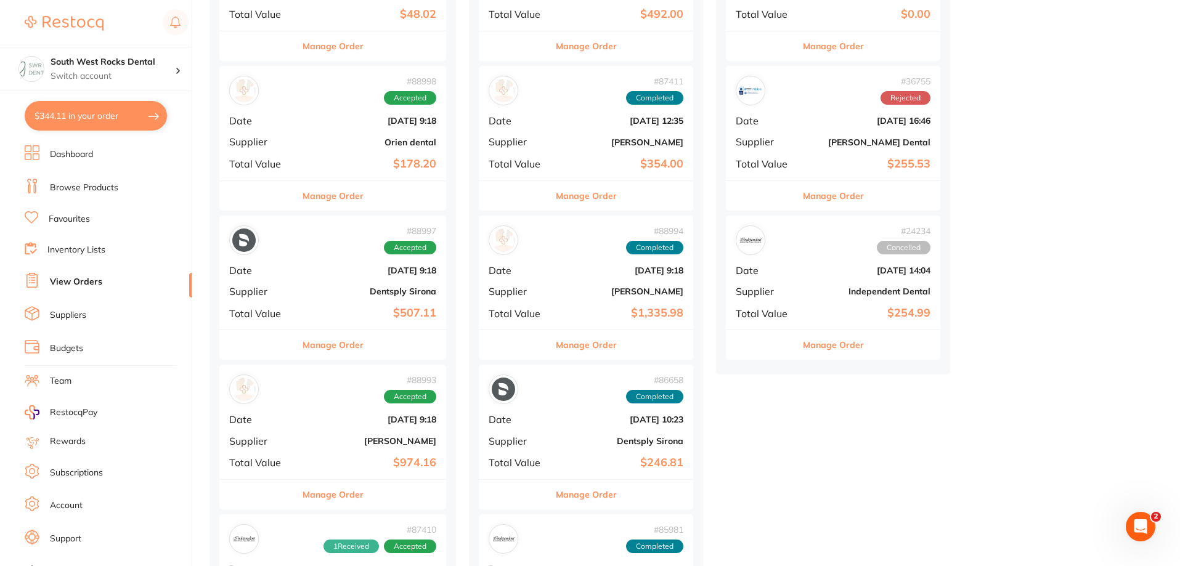
click at [349, 429] on div "# 88993 Accepted Date Aug 5 2025, 9:18 Supplier Adam Dental Total Value $974.16" at bounding box center [332, 422] width 227 height 114
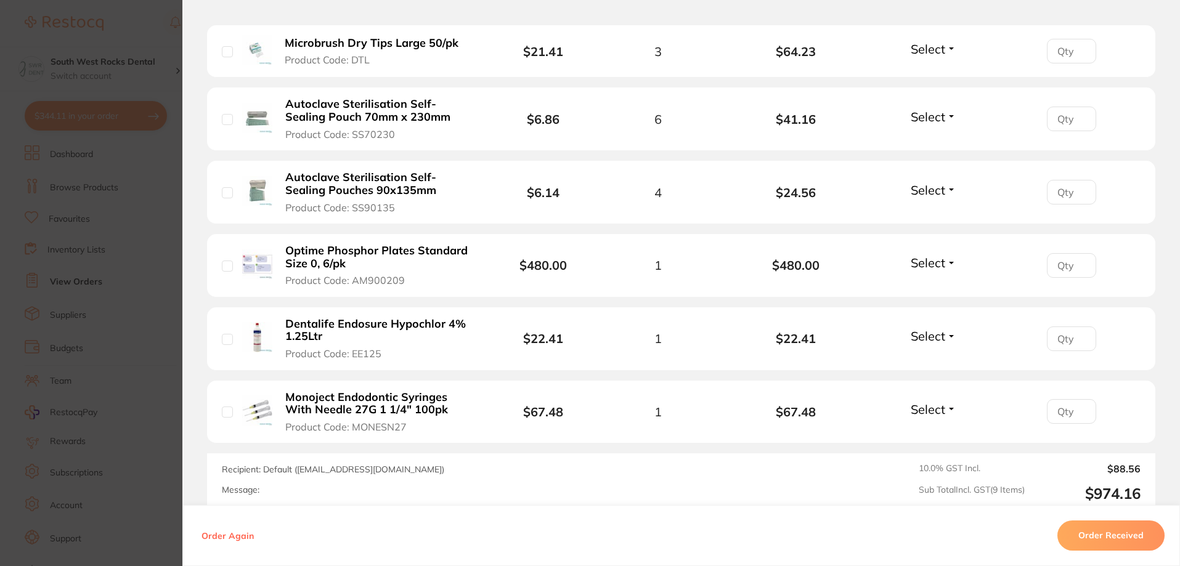
scroll to position [746, 0]
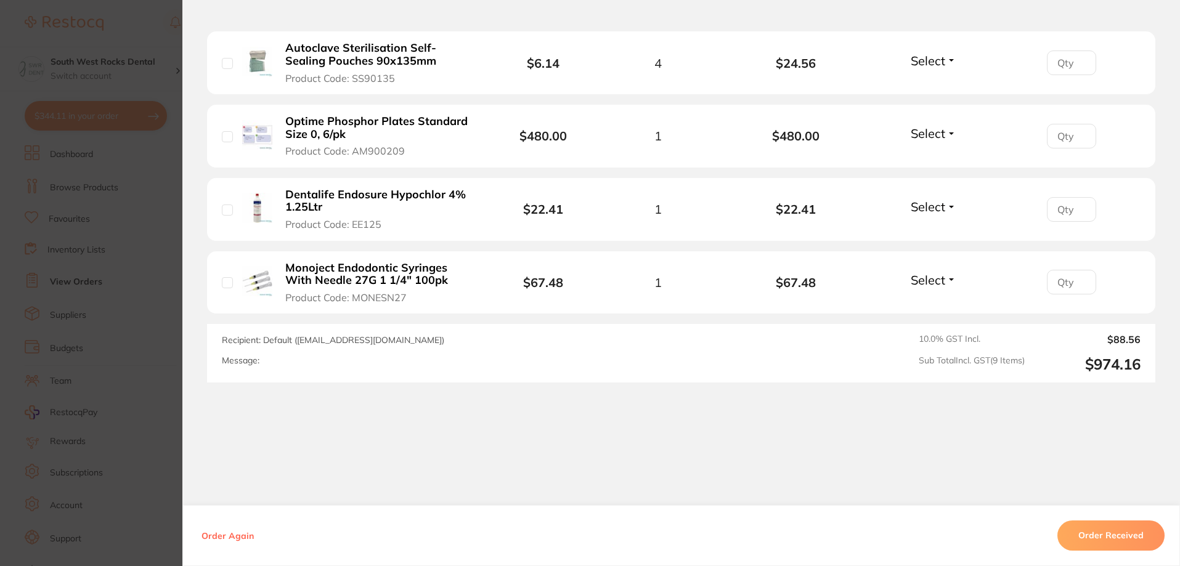
click at [1104, 539] on button "Order Received" at bounding box center [1110, 536] width 107 height 30
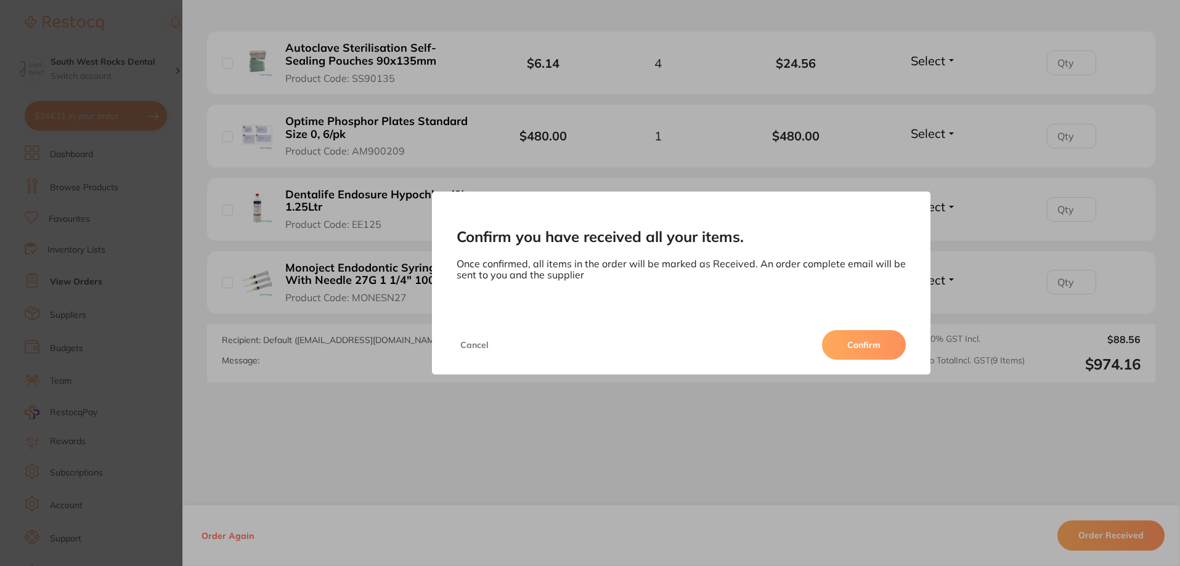
click at [869, 343] on button "Confirm" at bounding box center [864, 345] width 84 height 30
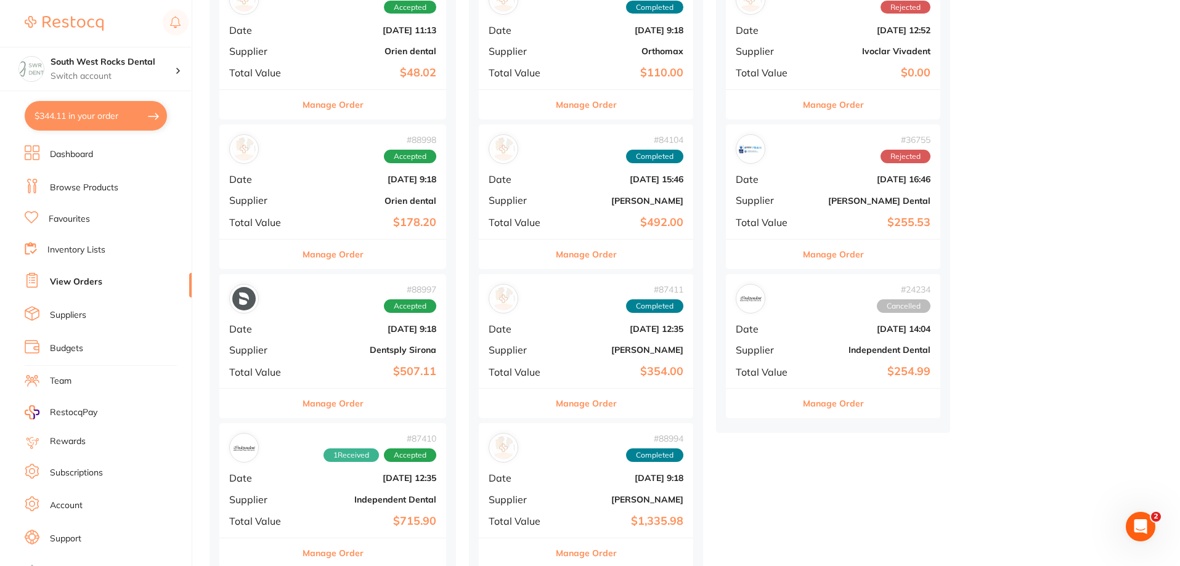
scroll to position [493, 0]
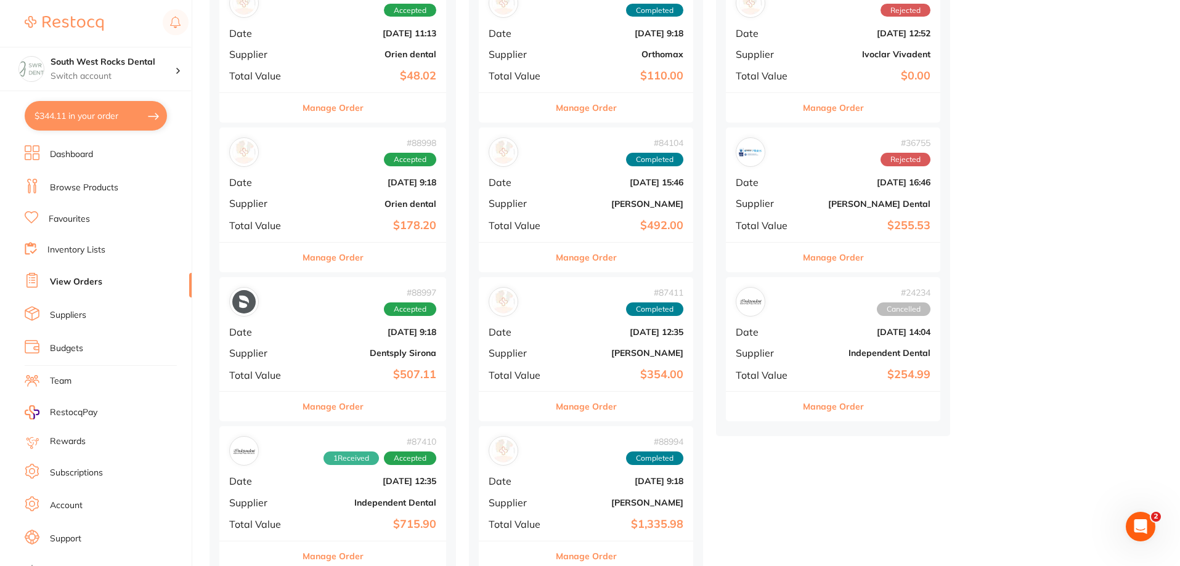
click at [359, 211] on div "# 88998 Accepted Date Aug 5 2025, 9:18 Supplier Orien dental Total Value $178.20" at bounding box center [332, 185] width 227 height 114
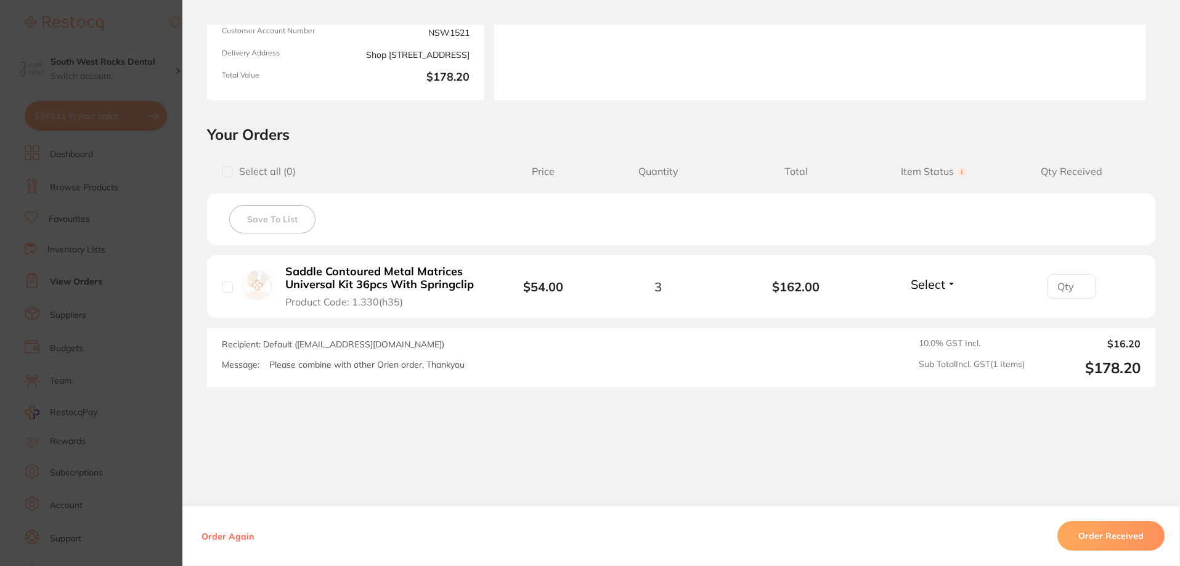
scroll to position [182, 0]
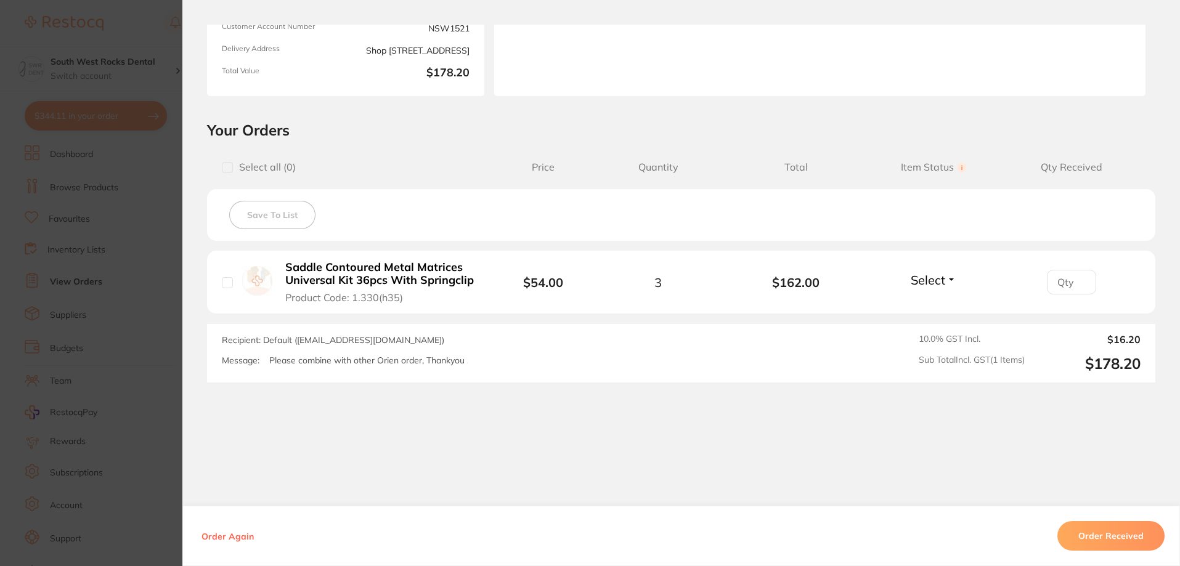
click at [951, 280] on button "Select" at bounding box center [933, 279] width 53 height 15
click at [944, 311] on span "Received" at bounding box center [933, 306] width 31 height 9
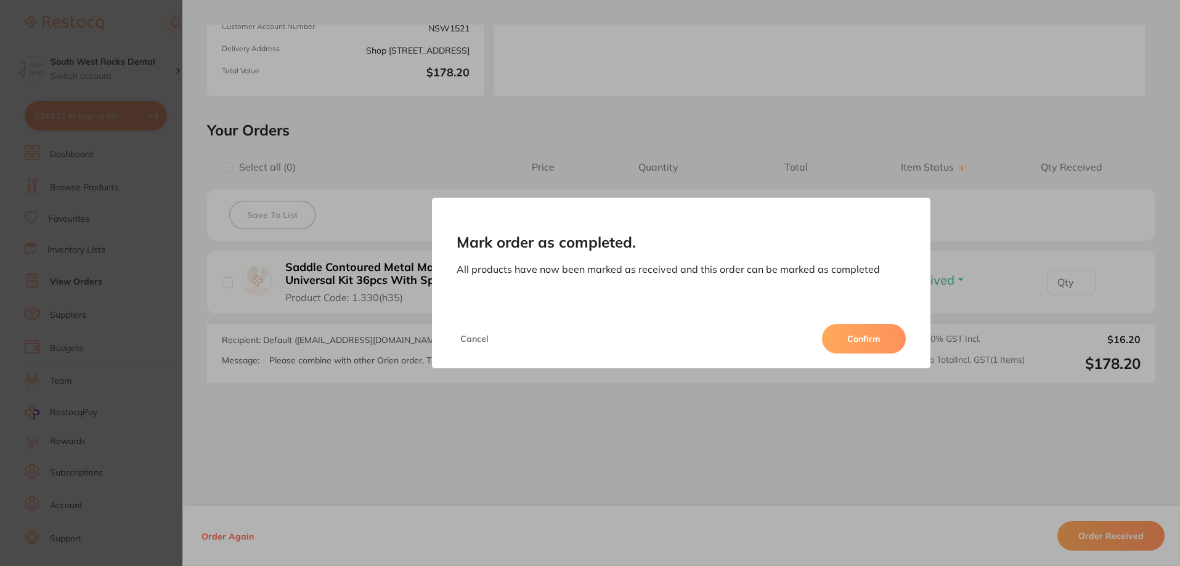
click at [863, 343] on button "Confirm" at bounding box center [864, 339] width 84 height 30
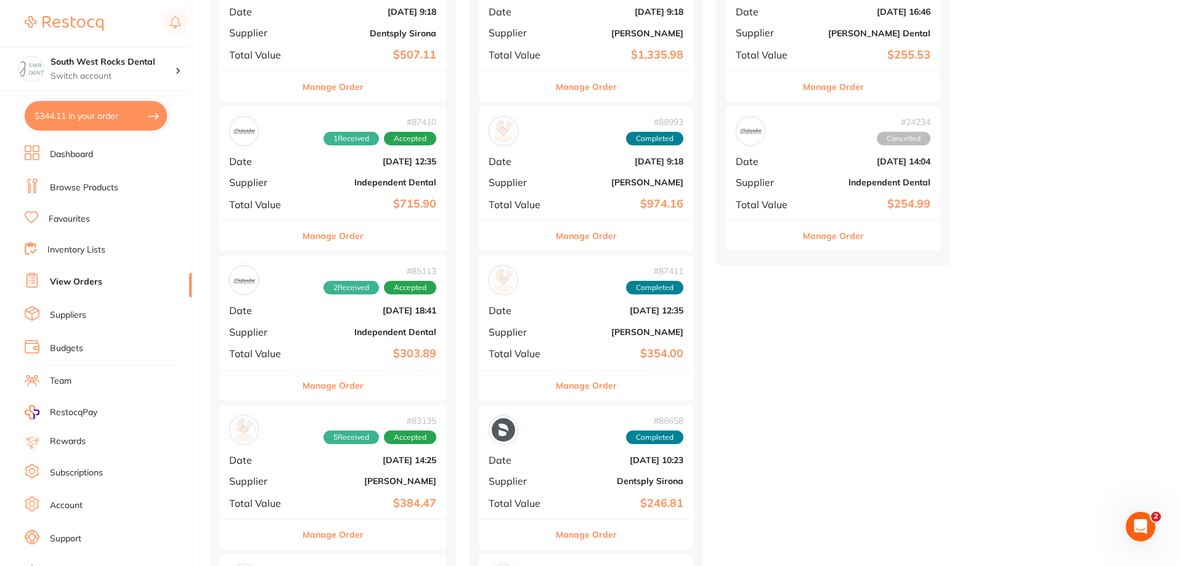
scroll to position [678, 0]
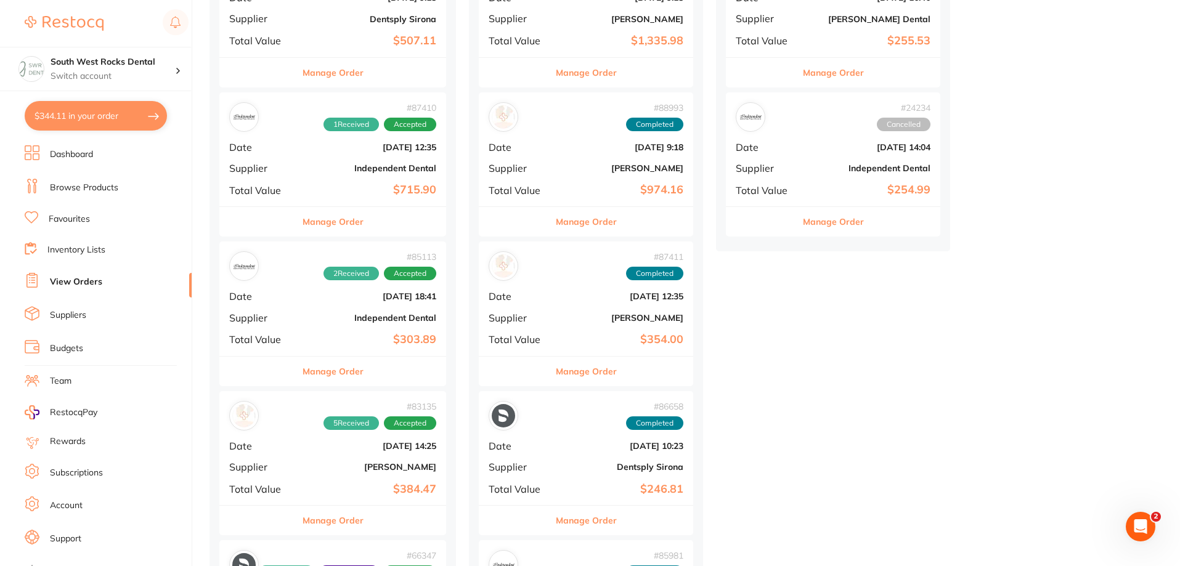
click at [360, 300] on b "[DATE] 18:41" at bounding box center [370, 296] width 131 height 10
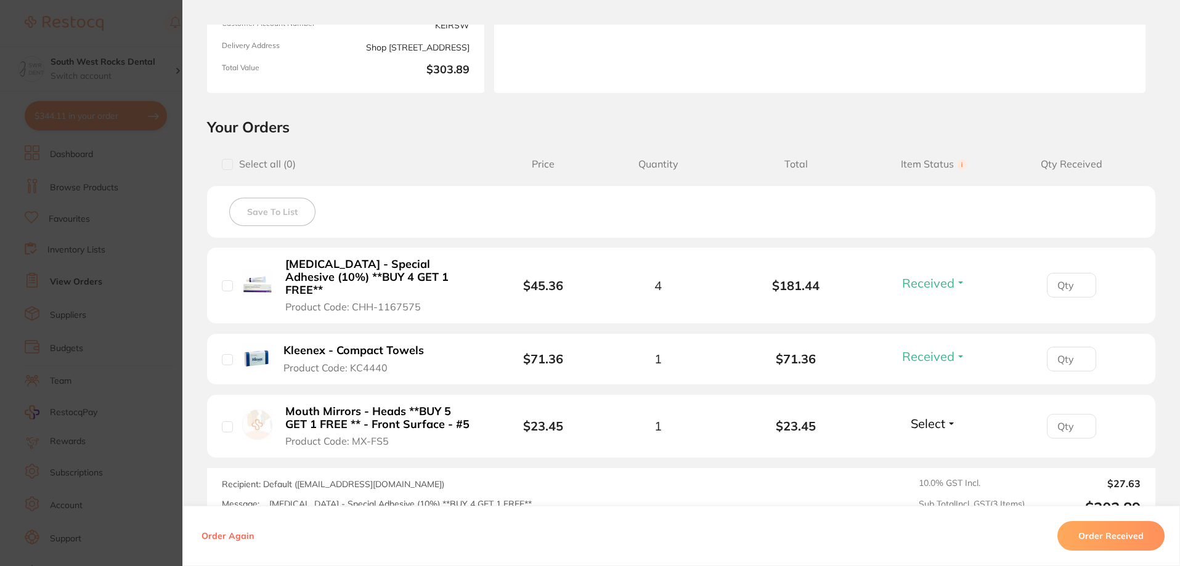
click at [942, 416] on span "Select" at bounding box center [928, 423] width 35 height 15
click at [937, 445] on span "Received" at bounding box center [933, 449] width 31 height 9
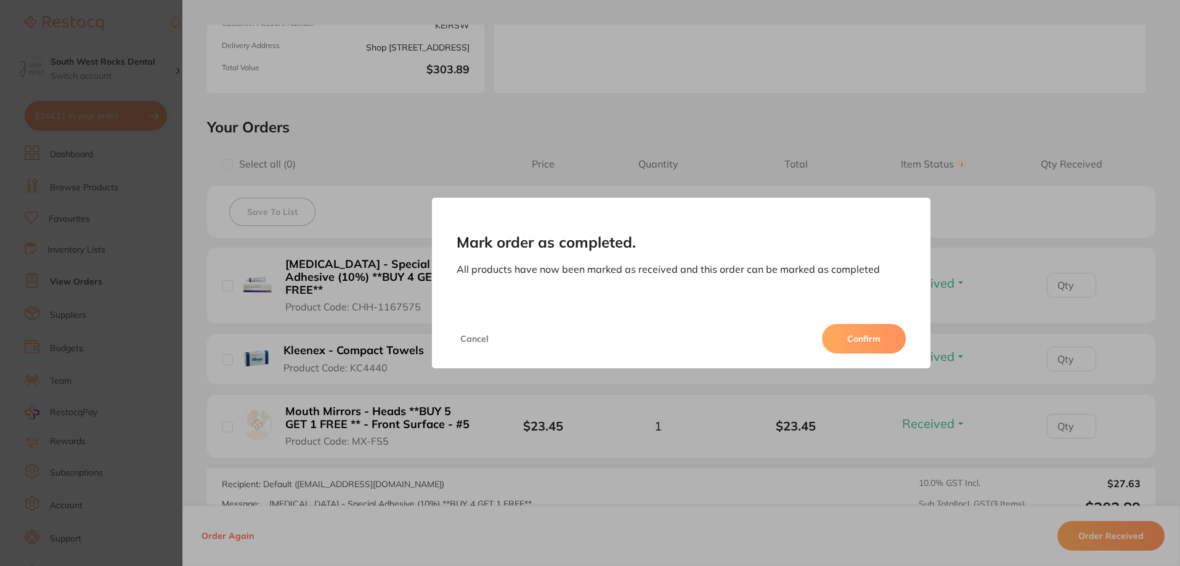
click at [871, 349] on button "Confirm" at bounding box center [864, 339] width 84 height 30
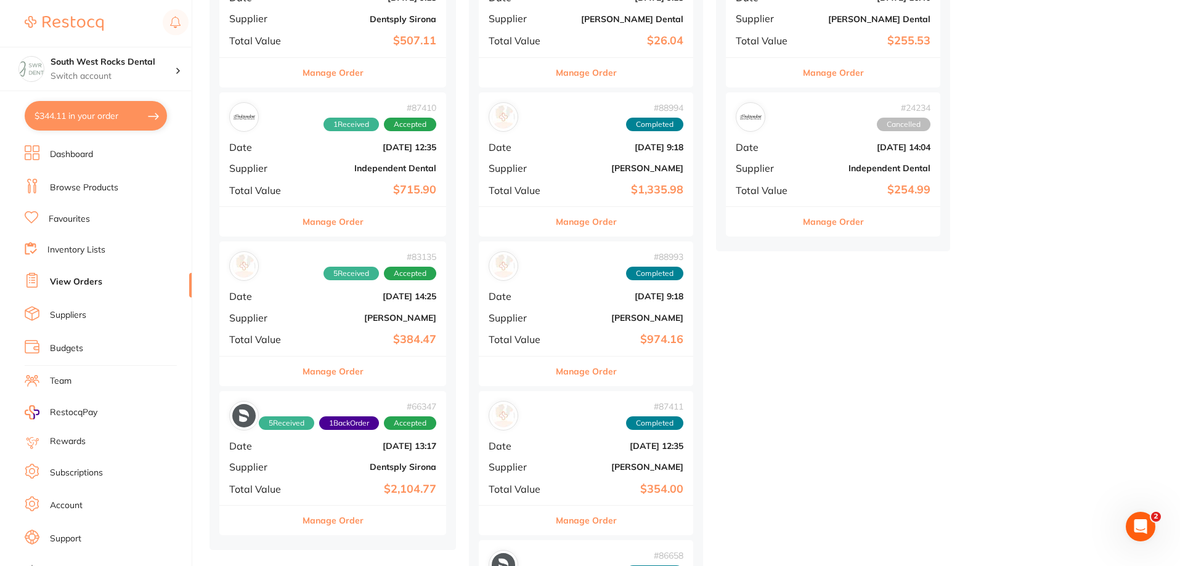
click at [369, 323] on div "# 83135 5 Received Accepted Date [DATE] 14:25 Supplier [PERSON_NAME] Total Valu…" at bounding box center [332, 299] width 227 height 114
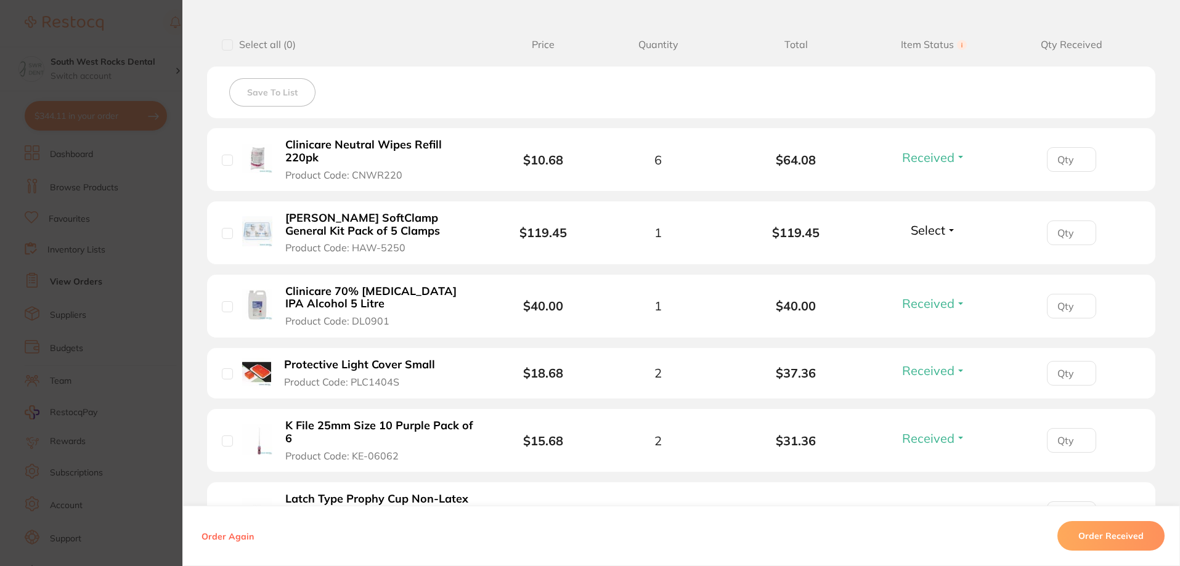
scroll to position [308, 0]
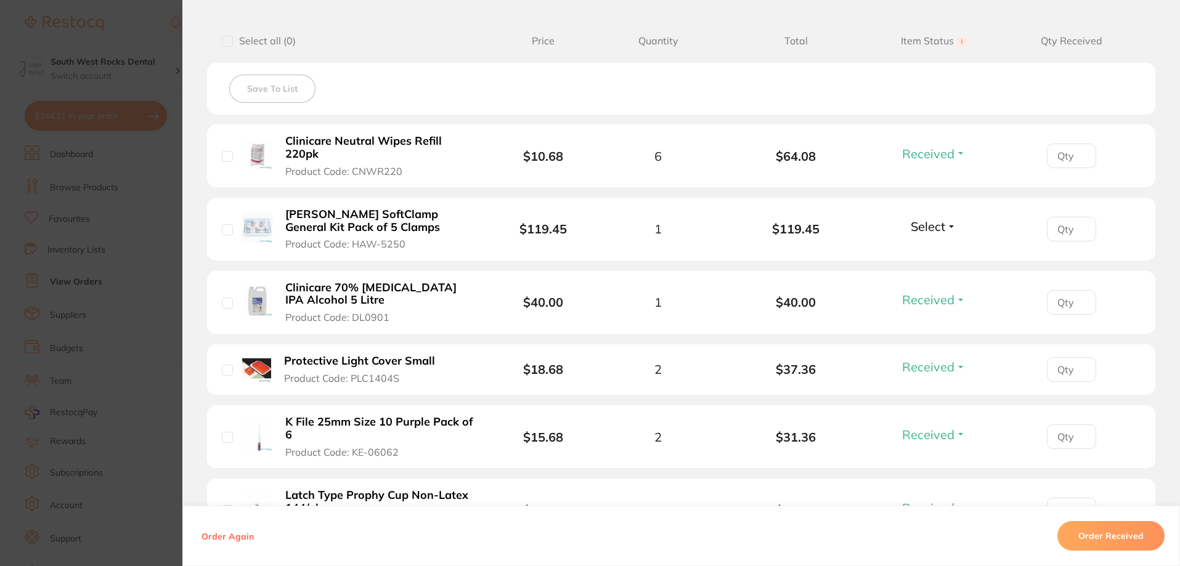
click at [313, 219] on b "[PERSON_NAME] SoftClamp General Kit Pack of 5 Clamps" at bounding box center [380, 220] width 190 height 25
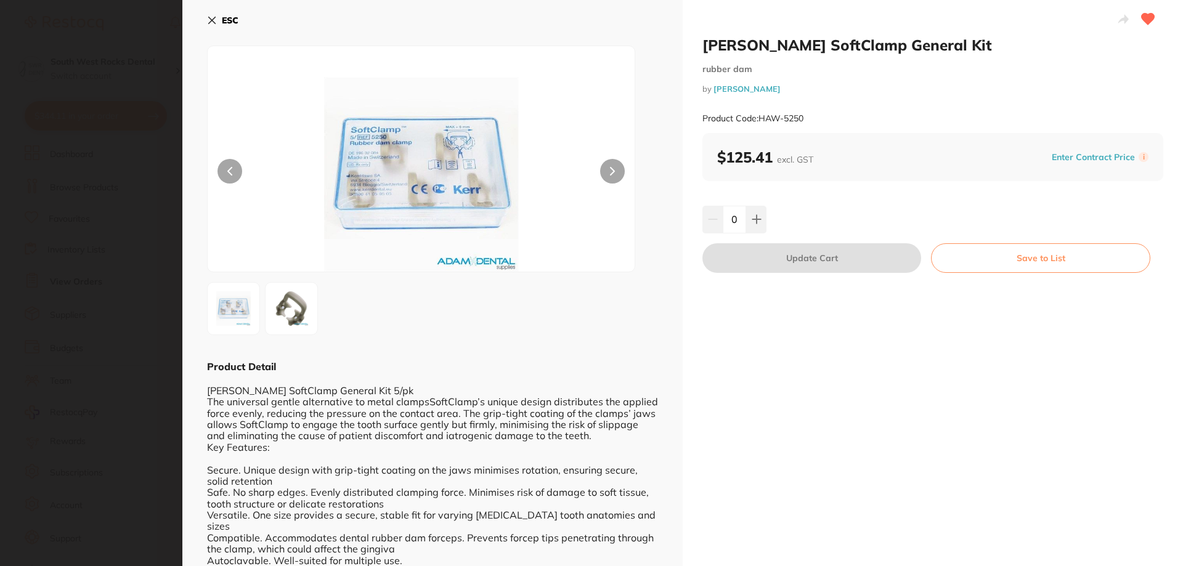
scroll to position [0, 0]
click at [215, 19] on icon at bounding box center [212, 20] width 10 height 10
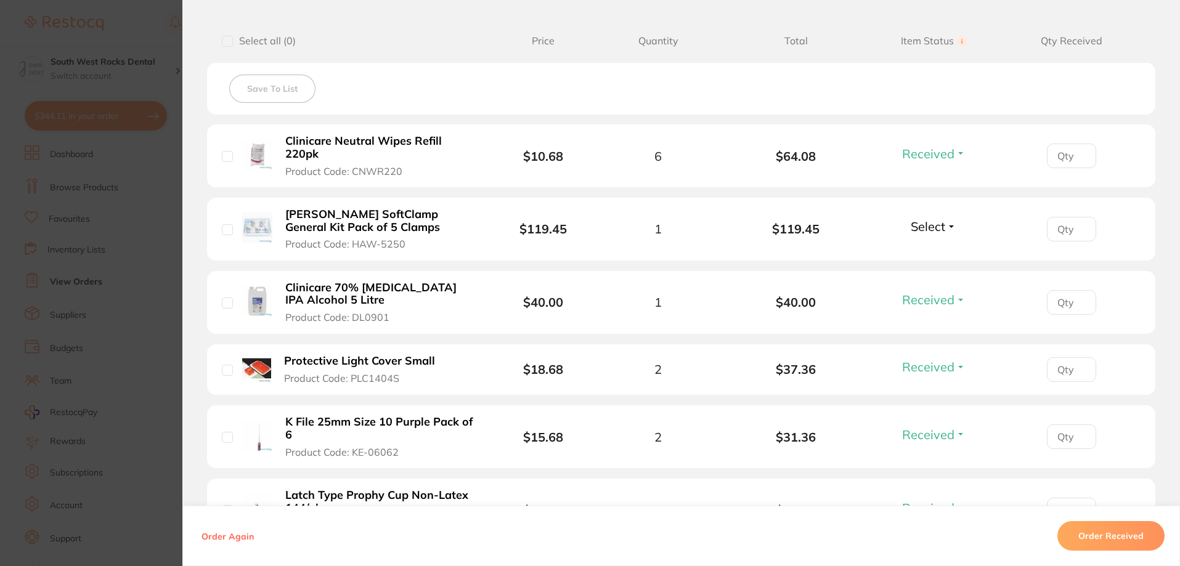
click at [942, 227] on span "Select" at bounding box center [928, 226] width 35 height 15
click at [940, 249] on span "Received" at bounding box center [933, 252] width 31 height 9
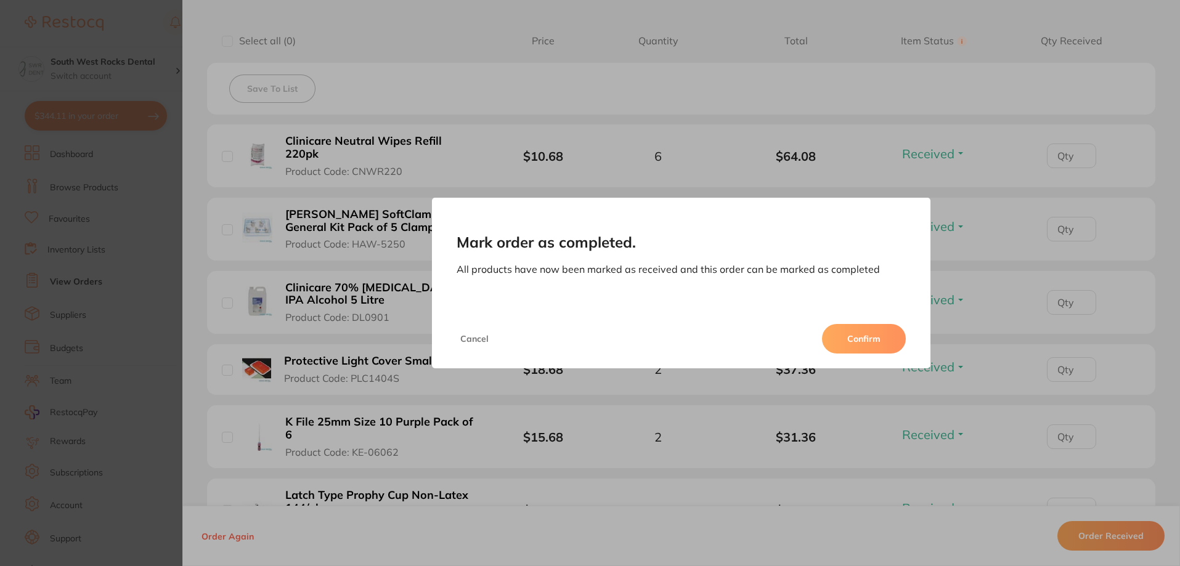
click at [864, 339] on button "Confirm" at bounding box center [864, 339] width 84 height 30
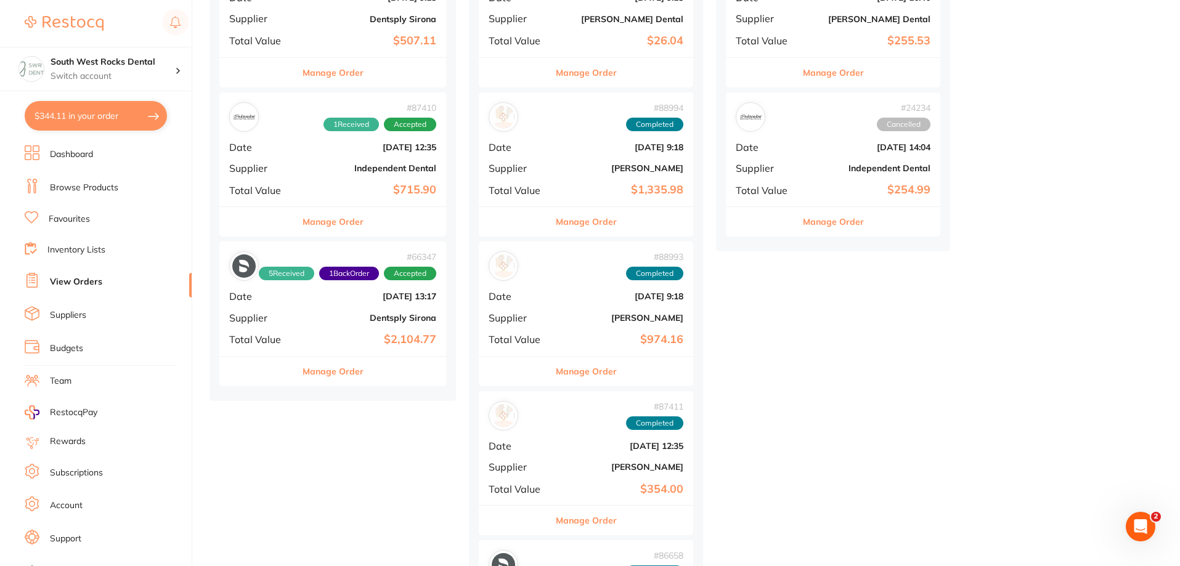
click at [351, 317] on b "Dentsply Sirona" at bounding box center [370, 318] width 131 height 10
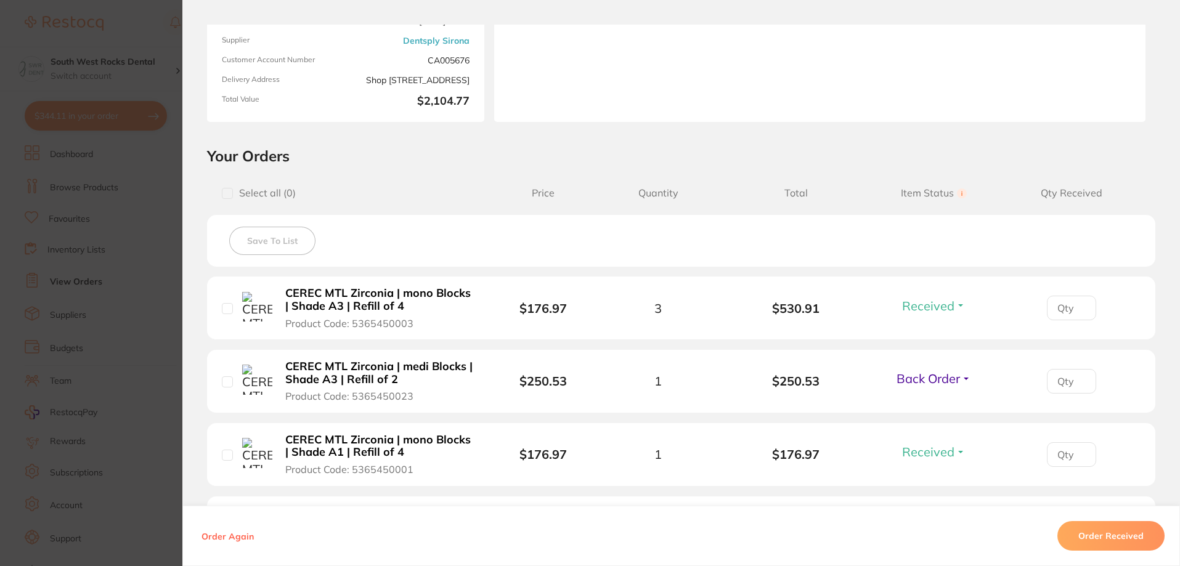
scroll to position [185, 0]
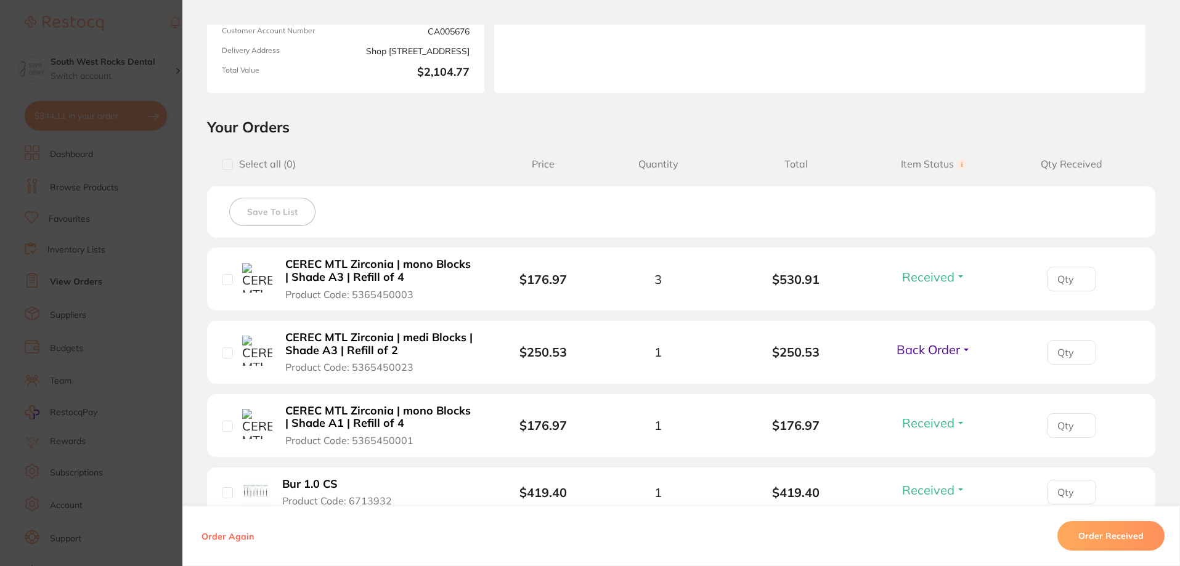
click at [965, 348] on button "Back Order" at bounding box center [934, 349] width 82 height 15
click at [949, 352] on span "Back Order" at bounding box center [928, 349] width 63 height 15
click at [938, 376] on span "Received" at bounding box center [933, 376] width 31 height 9
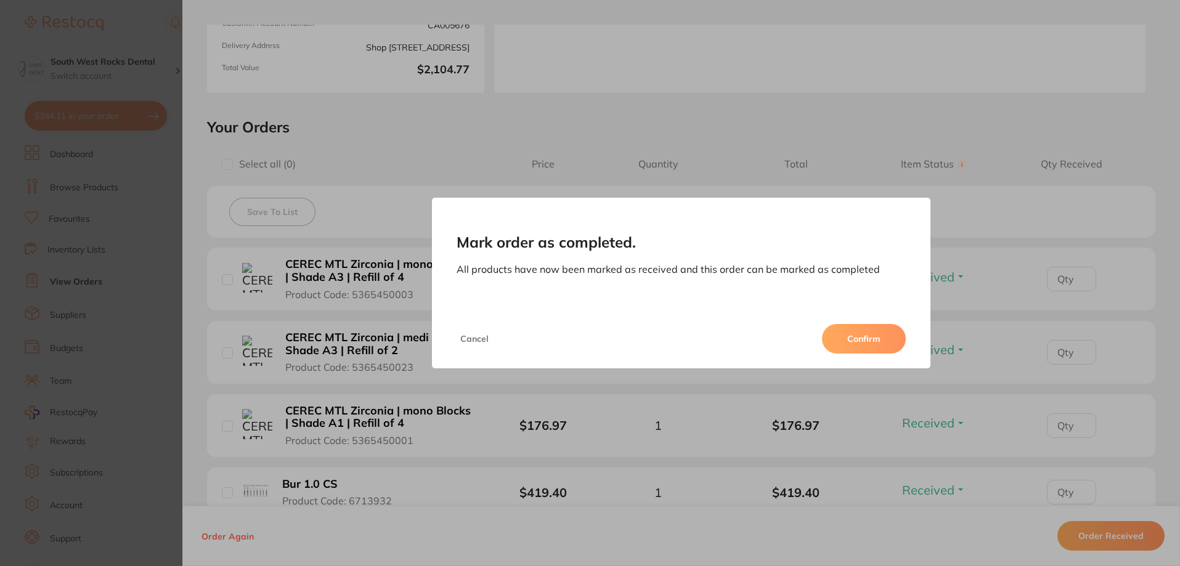
scroll to position [172, 0]
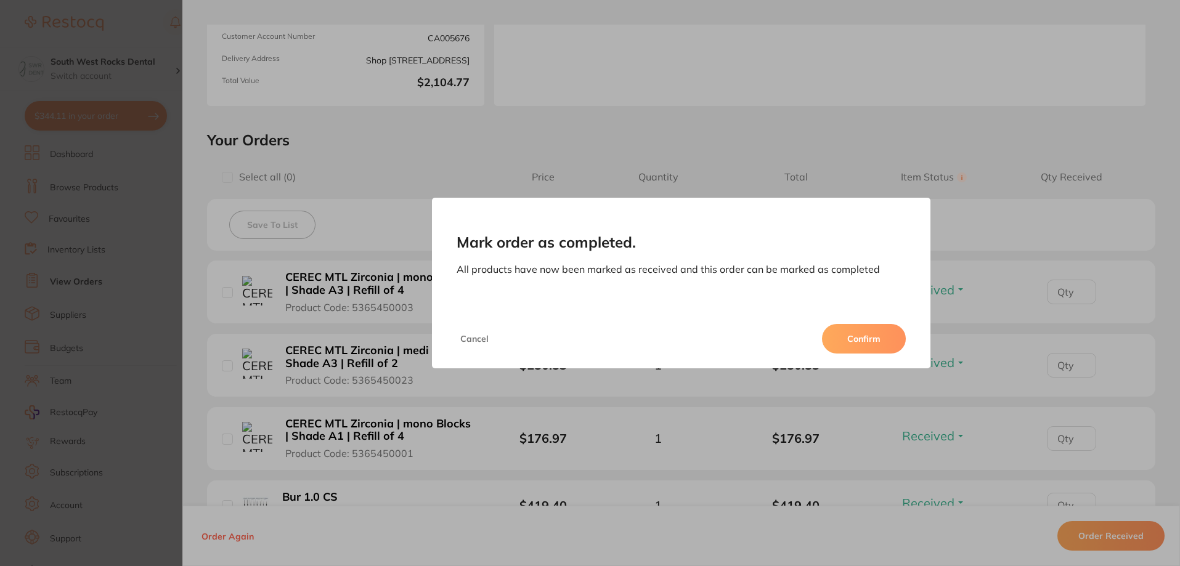
click at [868, 335] on button "Confirm" at bounding box center [864, 339] width 84 height 30
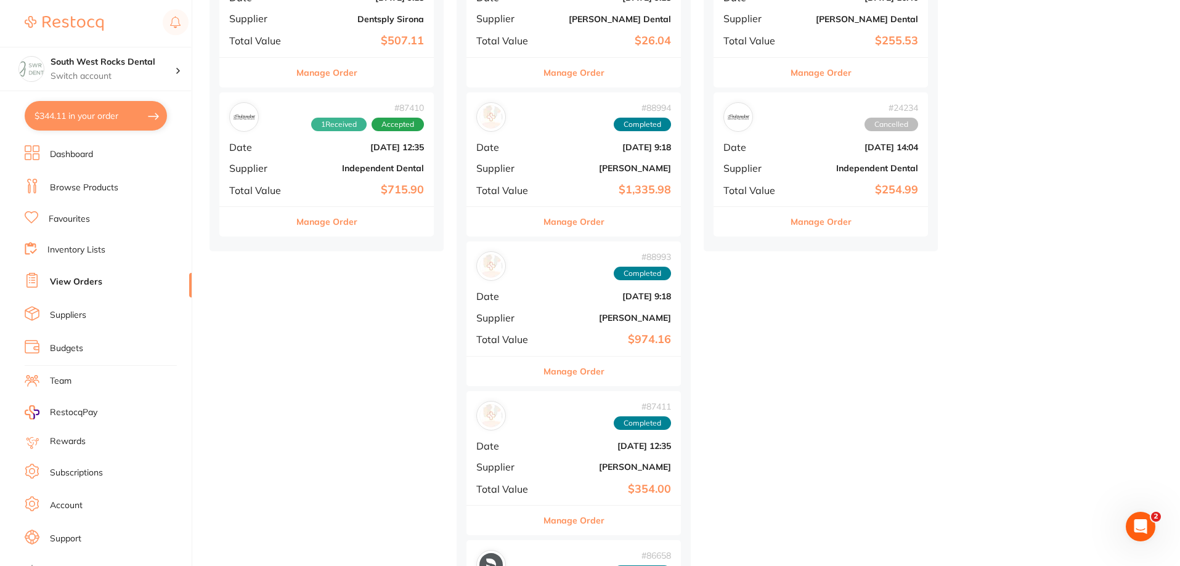
click at [356, 160] on div "# 87410 1 Received Accepted Date [DATE] 12:35 Supplier Independent Dental Total…" at bounding box center [326, 149] width 214 height 114
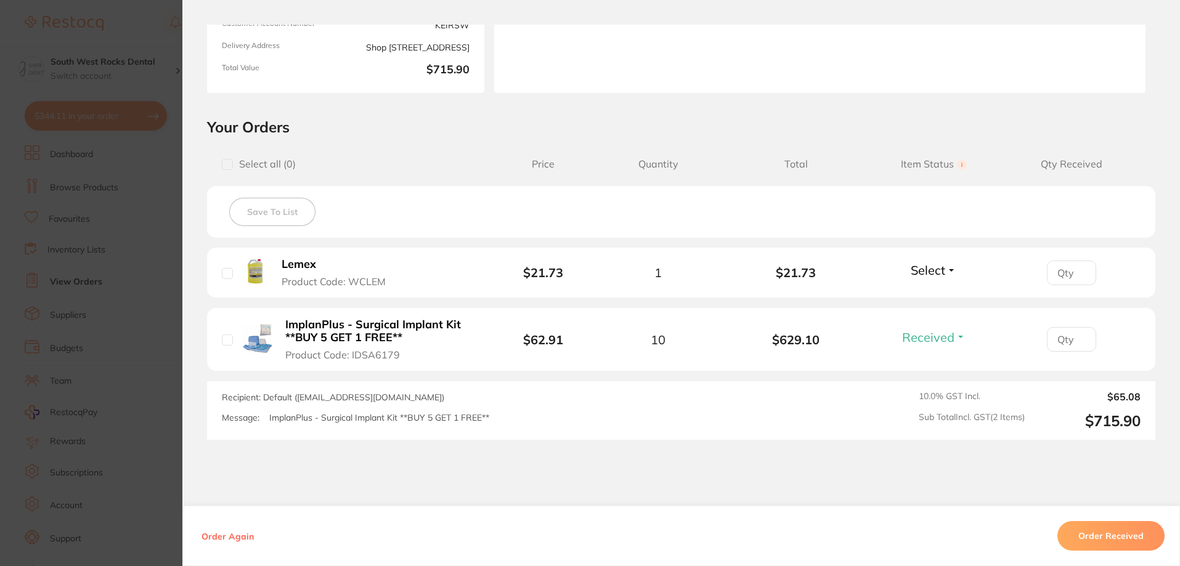
click at [933, 338] on span "Received" at bounding box center [928, 337] width 52 height 15
click at [932, 364] on span "Received" at bounding box center [933, 363] width 31 height 9
click at [926, 272] on span "Select" at bounding box center [928, 269] width 35 height 15
click at [930, 297] on span "Received" at bounding box center [933, 296] width 31 height 9
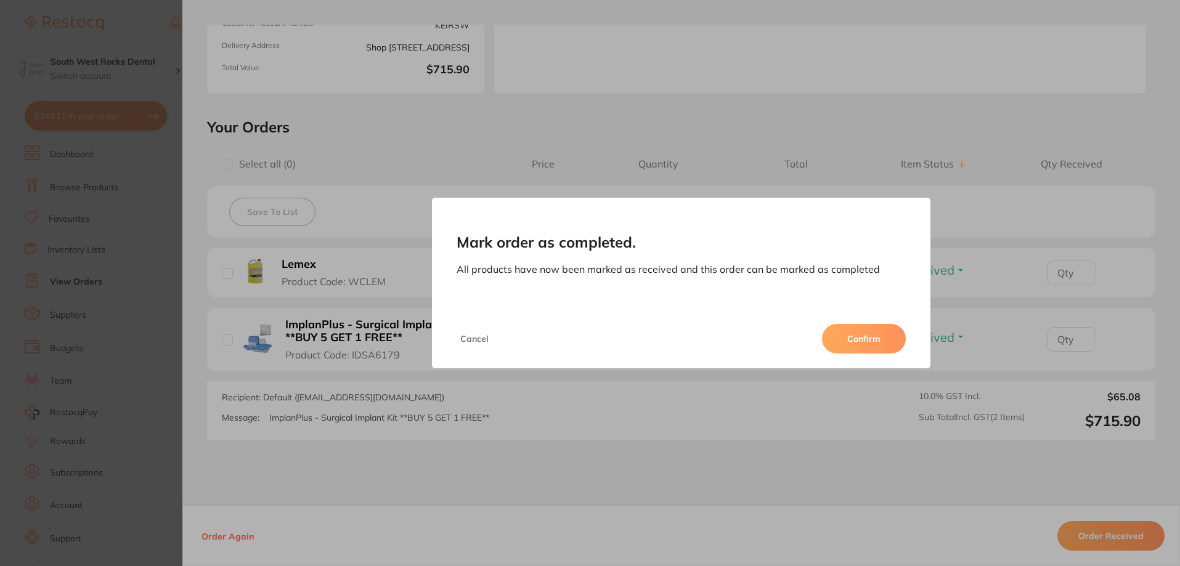
click at [864, 341] on button "Confirm" at bounding box center [864, 339] width 84 height 30
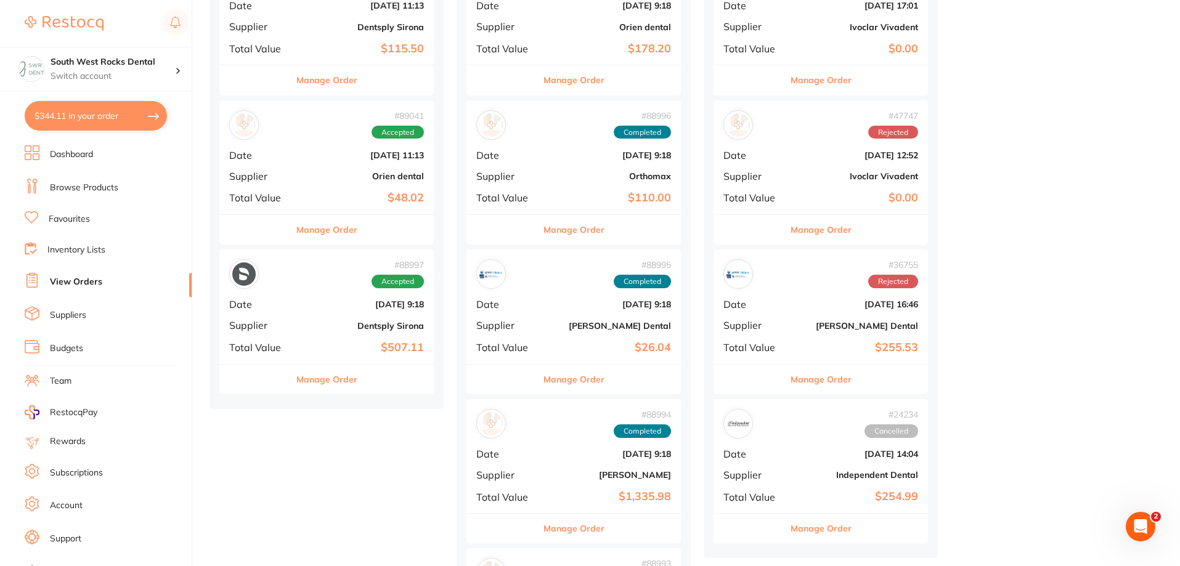
scroll to position [370, 0]
click at [377, 312] on div "# 88997 Accepted Date [DATE] 9:18 Supplier Dentsply Sirona Total Value $507.11" at bounding box center [326, 308] width 214 height 114
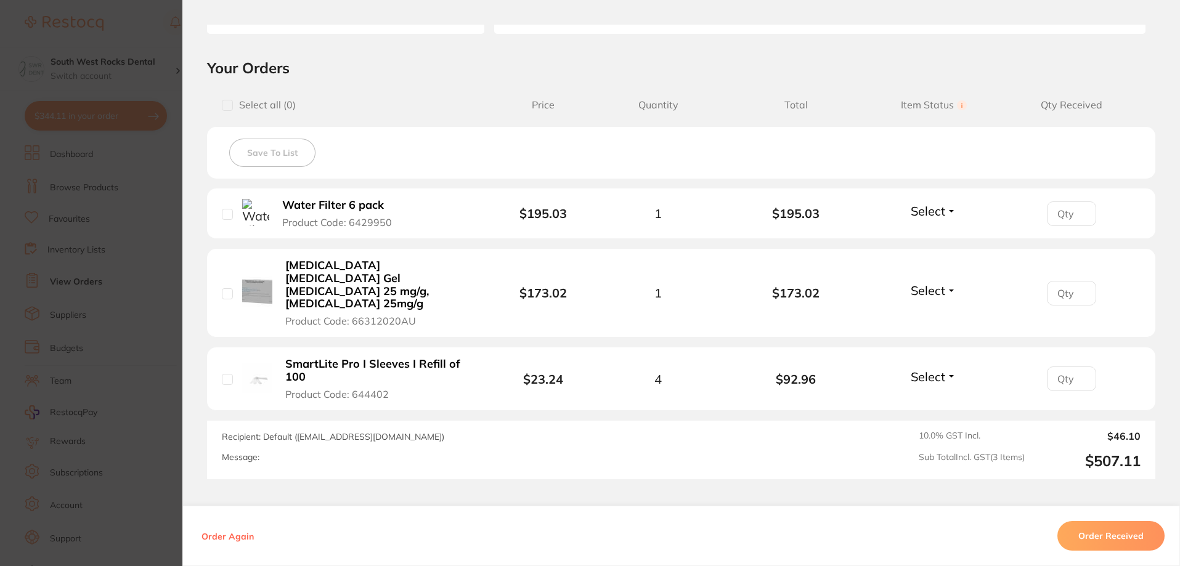
scroll to position [246, 0]
click at [927, 282] on span "Select" at bounding box center [928, 287] width 35 height 15
click at [935, 310] on span "Received" at bounding box center [933, 314] width 31 height 9
click at [940, 211] on span "Select" at bounding box center [928, 208] width 35 height 15
click at [937, 235] on span "Received" at bounding box center [933, 234] width 31 height 9
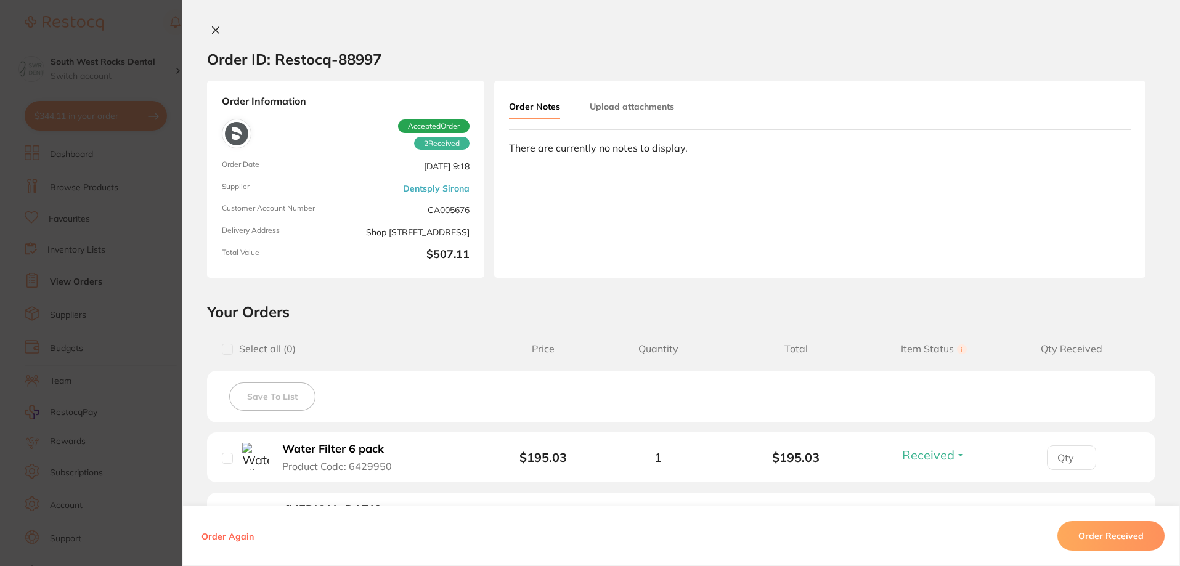
scroll to position [123, 0]
click at [211, 29] on icon at bounding box center [216, 30] width 10 height 10
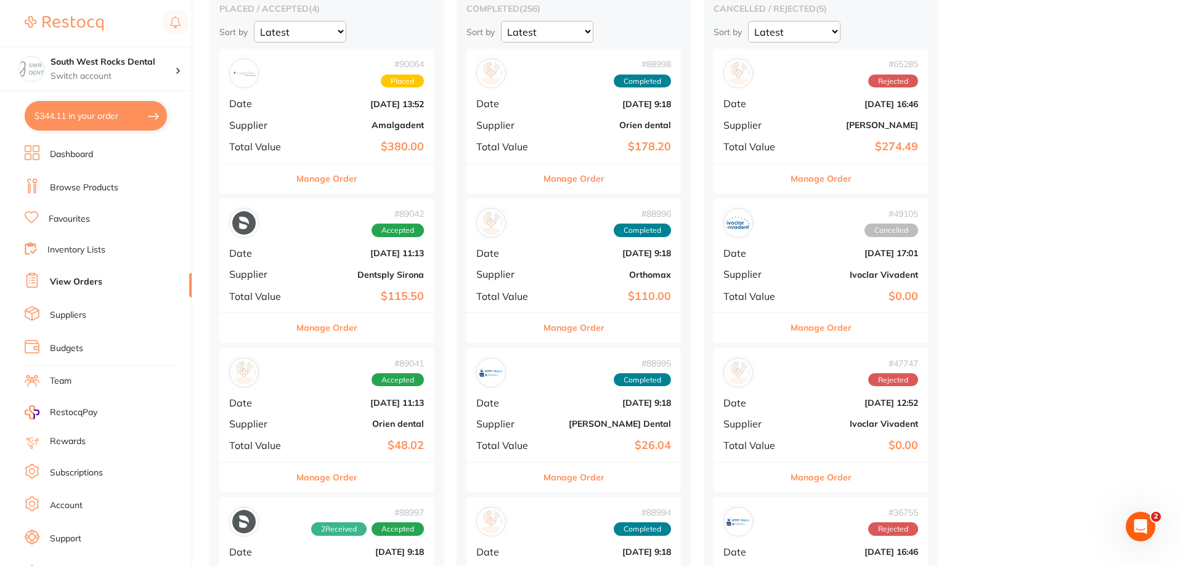
click at [384, 424] on b "Orien dental" at bounding box center [362, 424] width 123 height 10
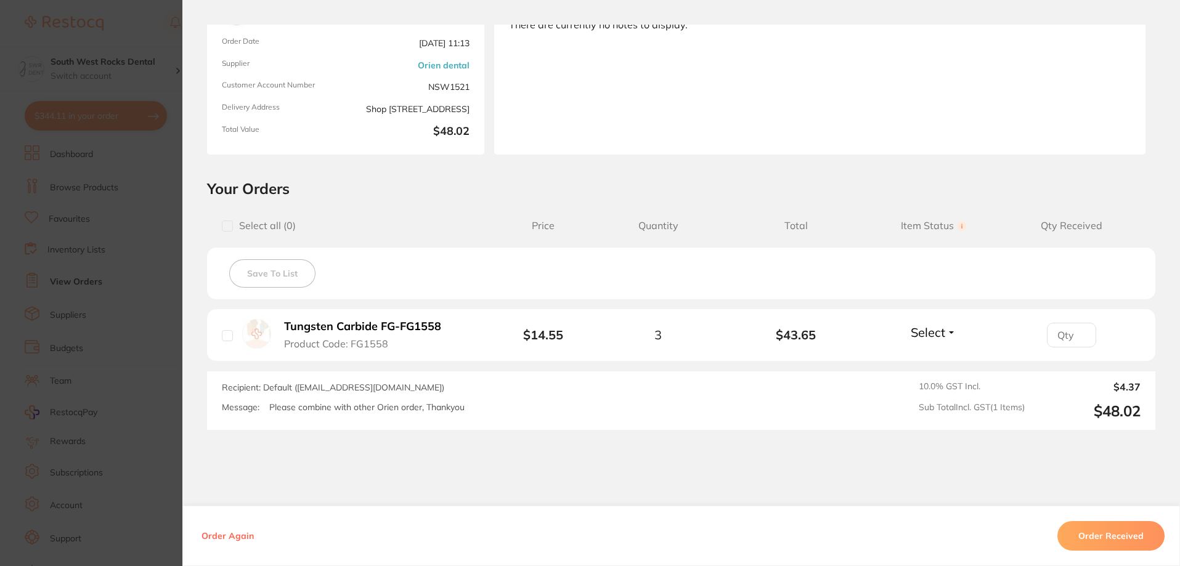
click at [937, 329] on span "Select" at bounding box center [928, 332] width 35 height 15
click at [925, 354] on span "Received" at bounding box center [933, 358] width 31 height 9
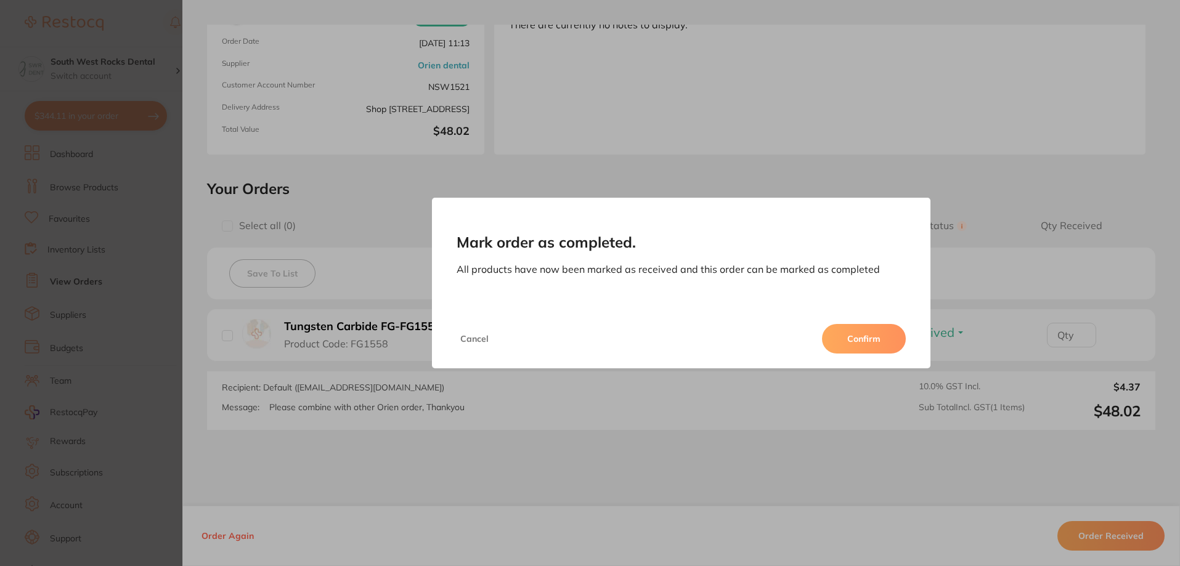
click at [881, 345] on button "Confirm" at bounding box center [864, 339] width 84 height 30
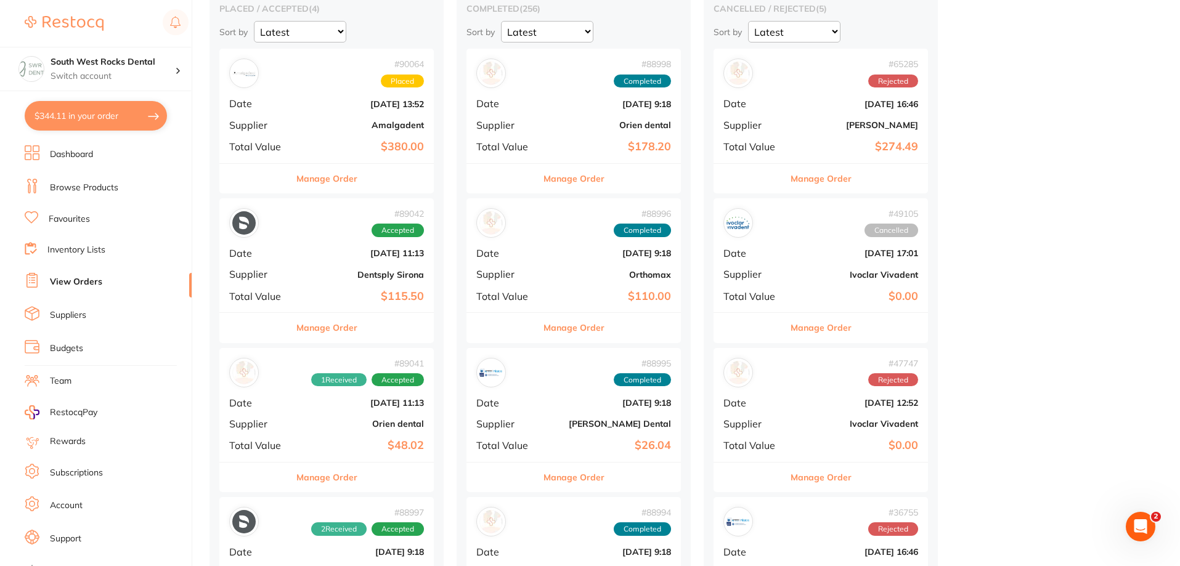
click at [382, 407] on b "[DATE] 11:13" at bounding box center [362, 403] width 123 height 10
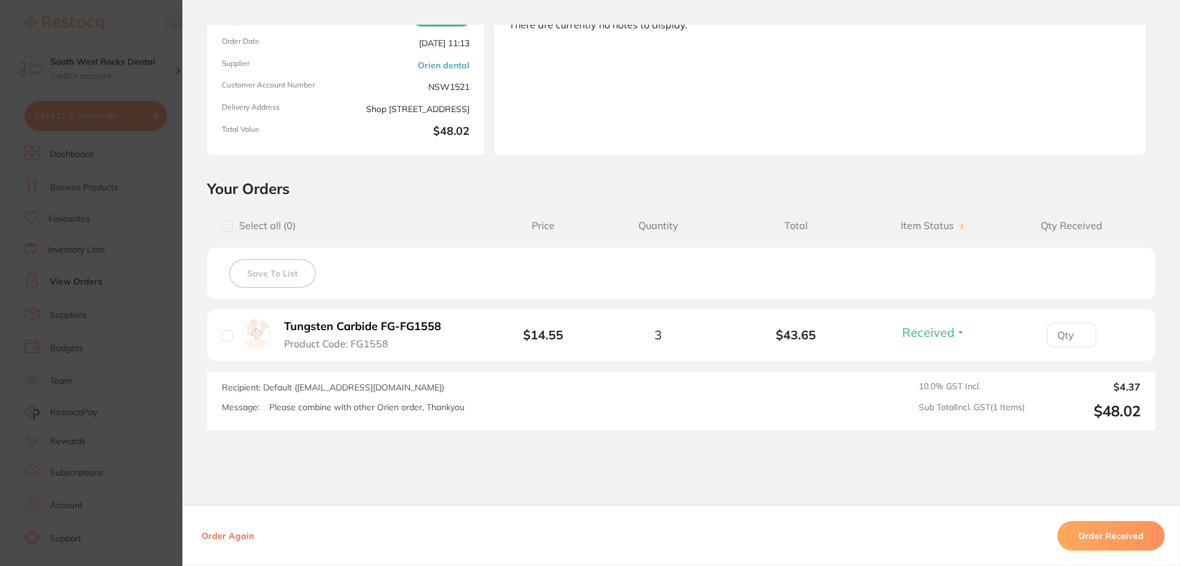
click at [1105, 537] on button "Order Received" at bounding box center [1110, 536] width 107 height 30
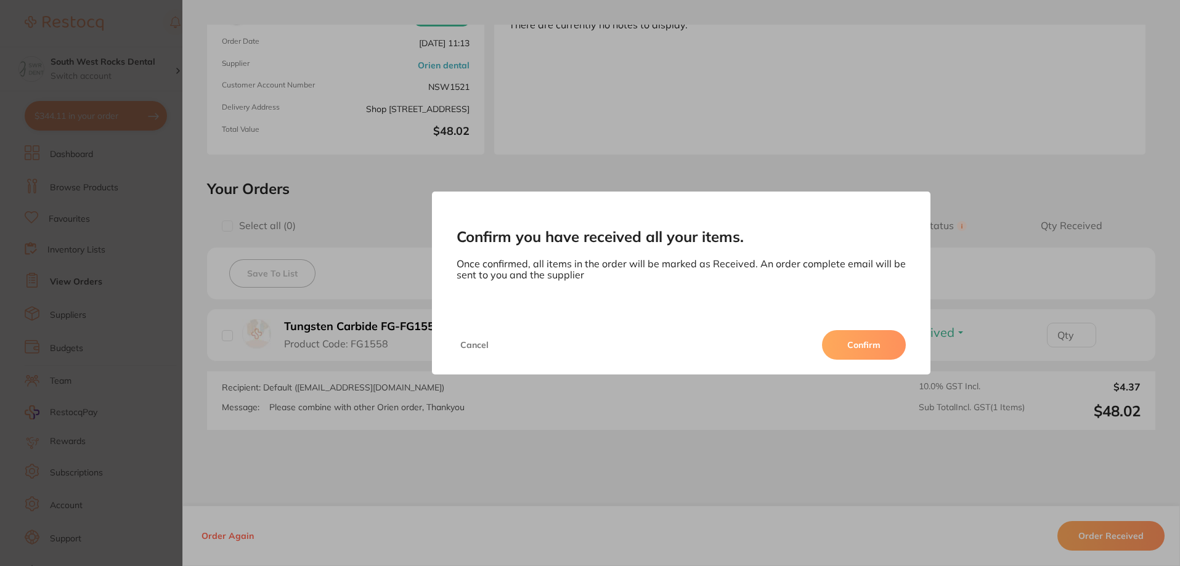
click at [870, 346] on button "Confirm" at bounding box center [864, 345] width 84 height 30
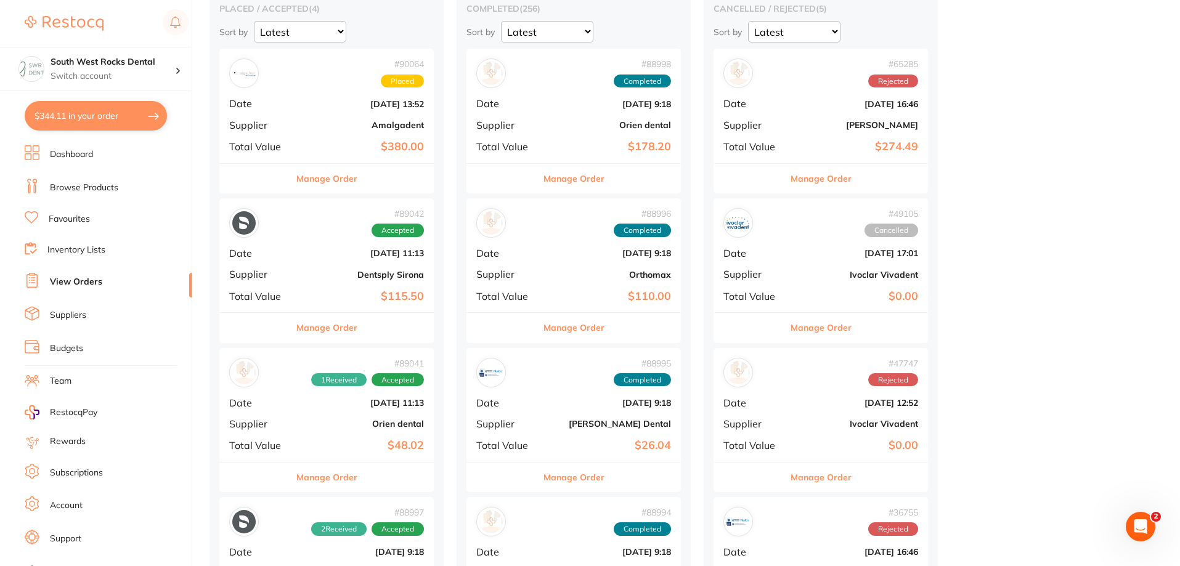
click at [357, 279] on b "Dentsply Sirona" at bounding box center [362, 275] width 123 height 10
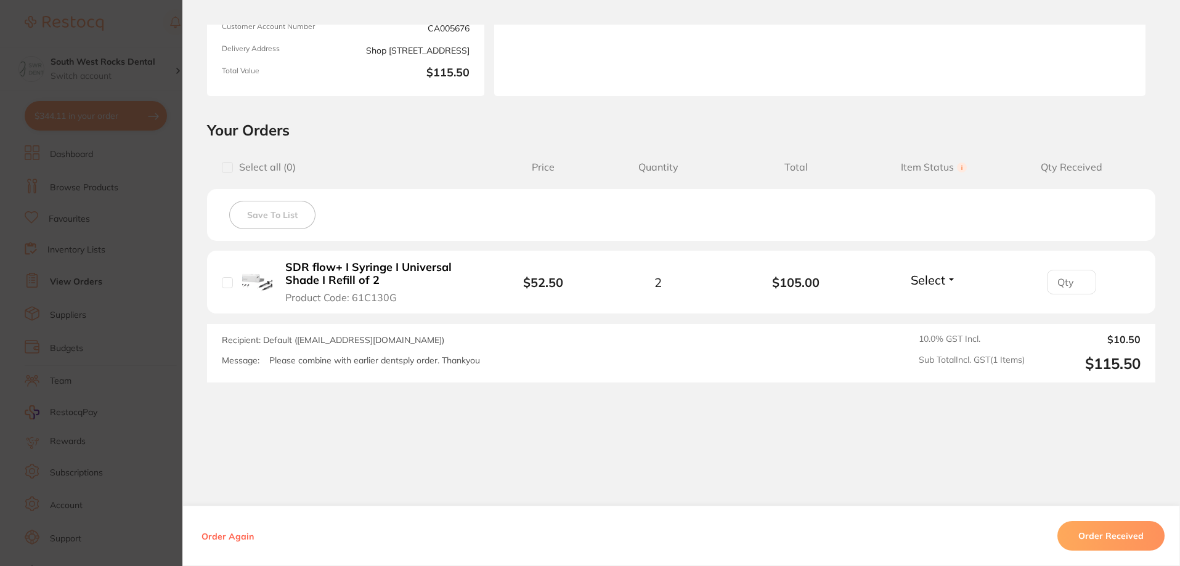
click at [947, 283] on button "Select" at bounding box center [933, 279] width 53 height 15
click at [932, 306] on span "Received" at bounding box center [933, 306] width 31 height 9
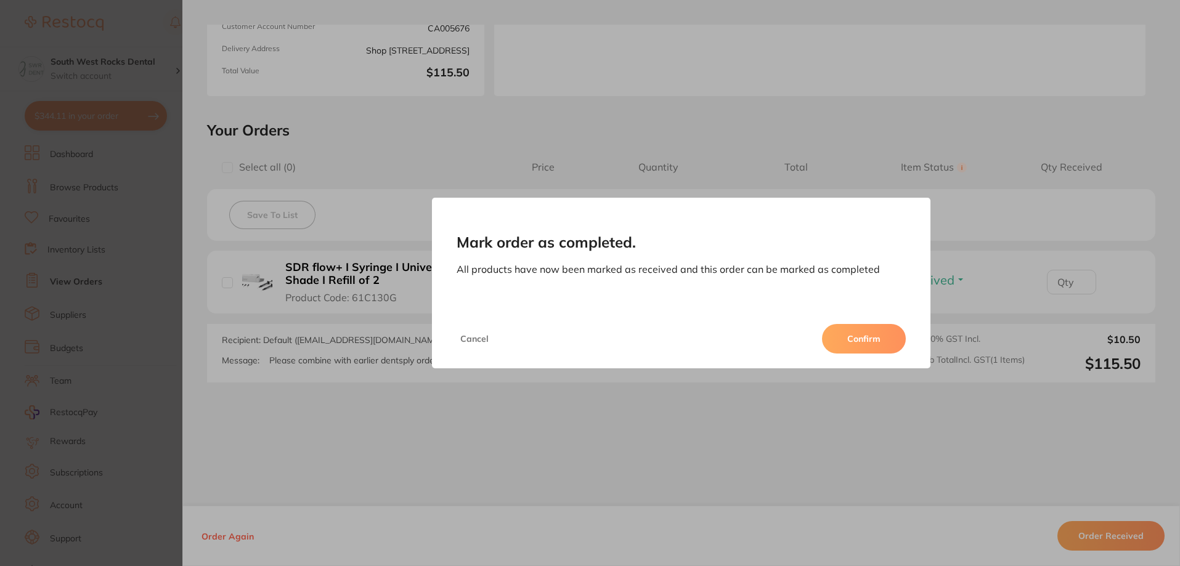
click at [860, 338] on button "Confirm" at bounding box center [864, 339] width 84 height 30
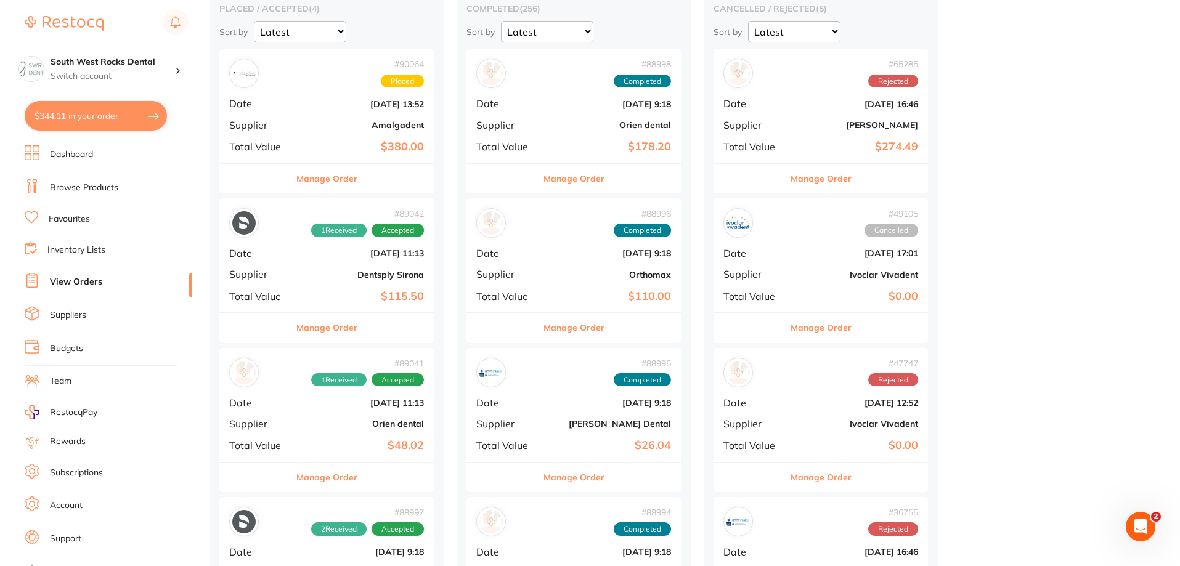
click at [324, 273] on b "Dentsply Sirona" at bounding box center [362, 275] width 123 height 10
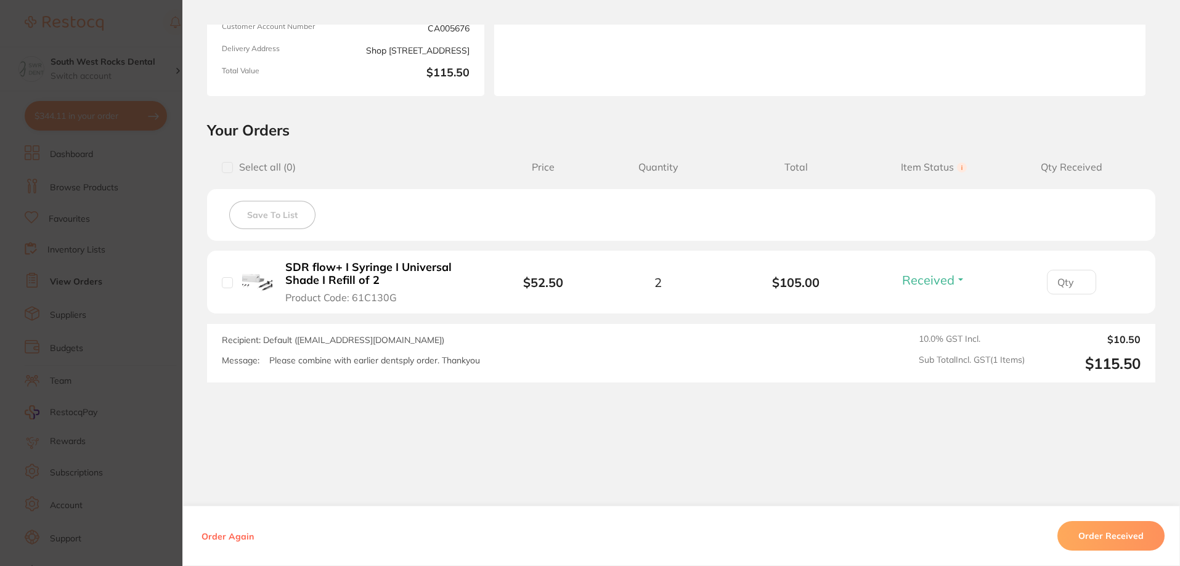
scroll to position [246, 0]
click at [1120, 535] on button "Order Received" at bounding box center [1110, 536] width 107 height 30
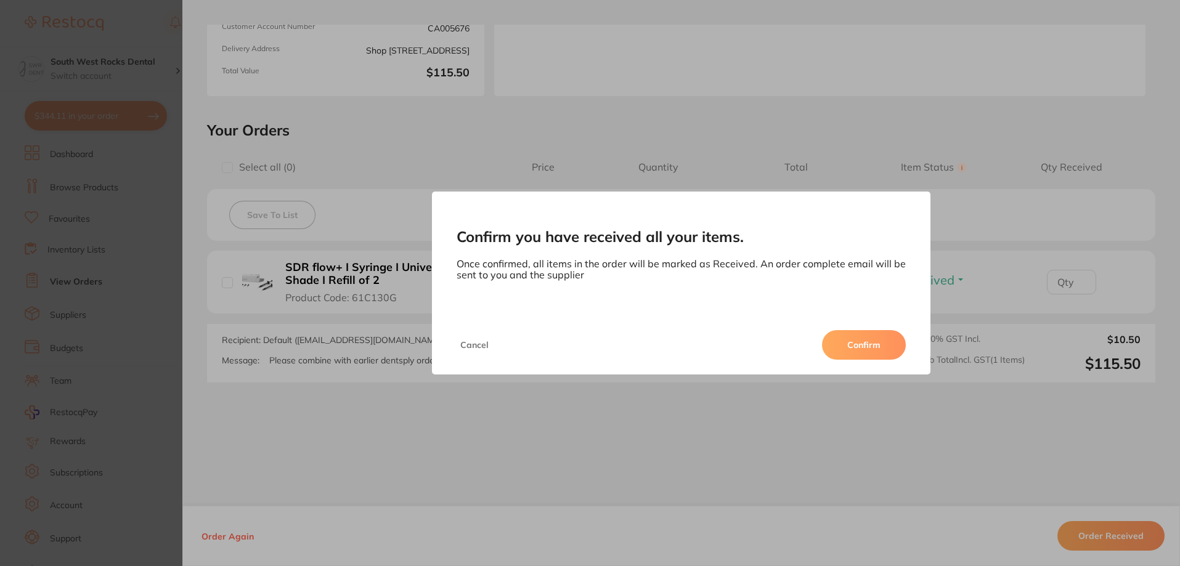
click at [888, 347] on button "Confirm" at bounding box center [864, 345] width 84 height 30
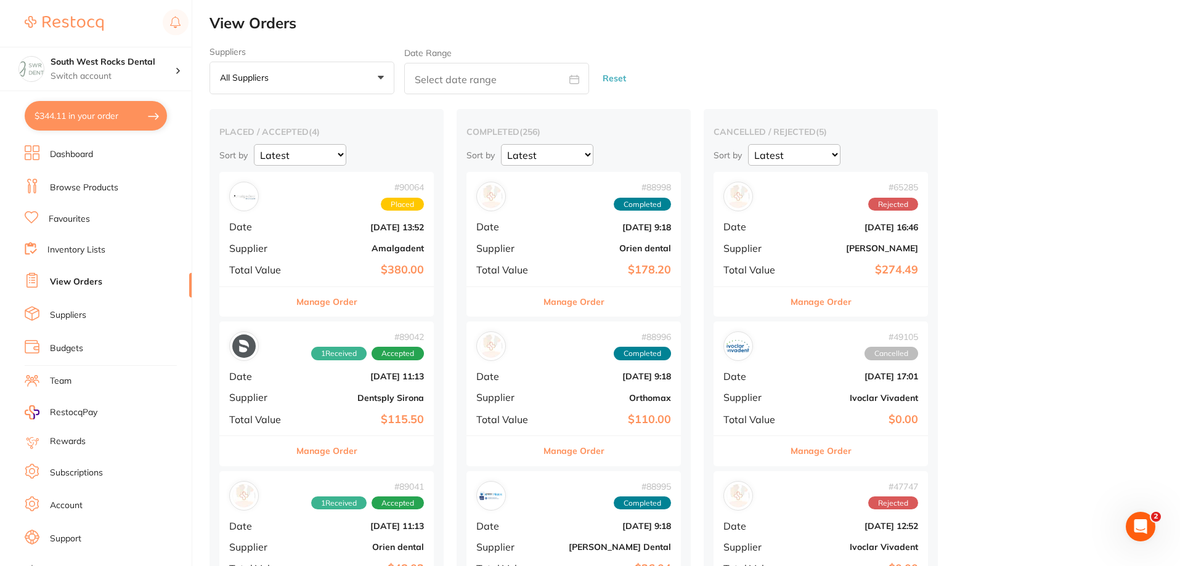
click at [86, 113] on button "$344.11 in your order" at bounding box center [96, 116] width 142 height 30
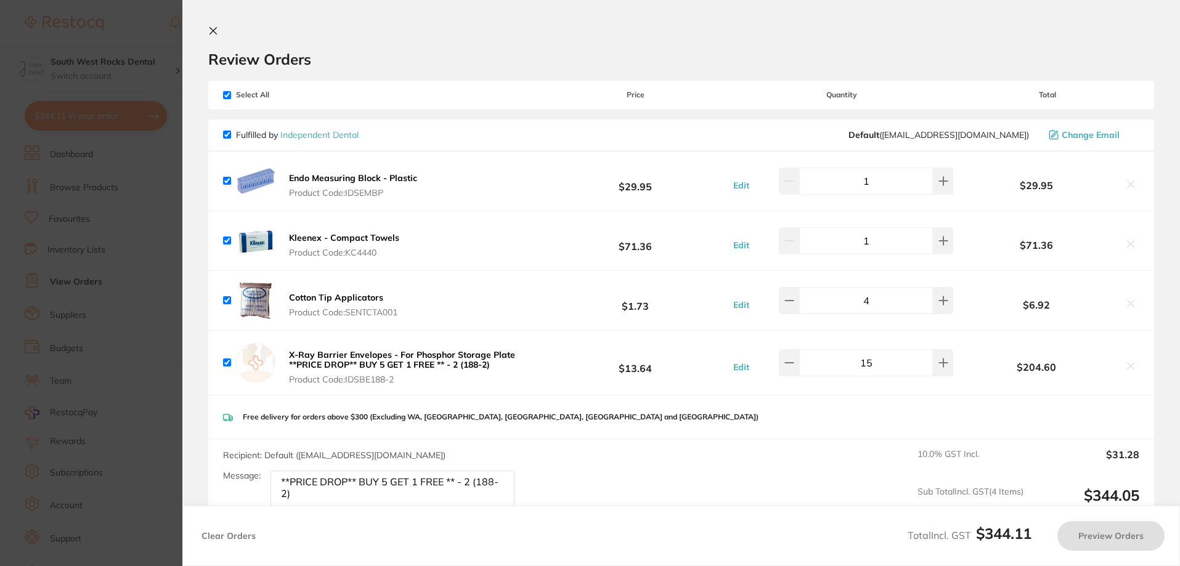
checkbox input "true"
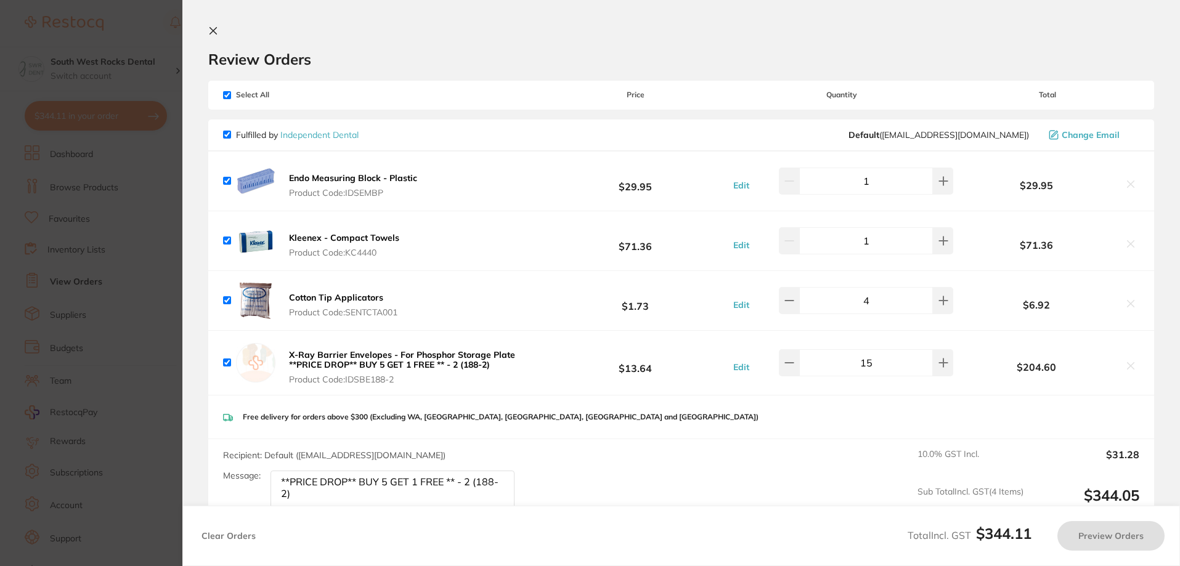
checkbox input "true"
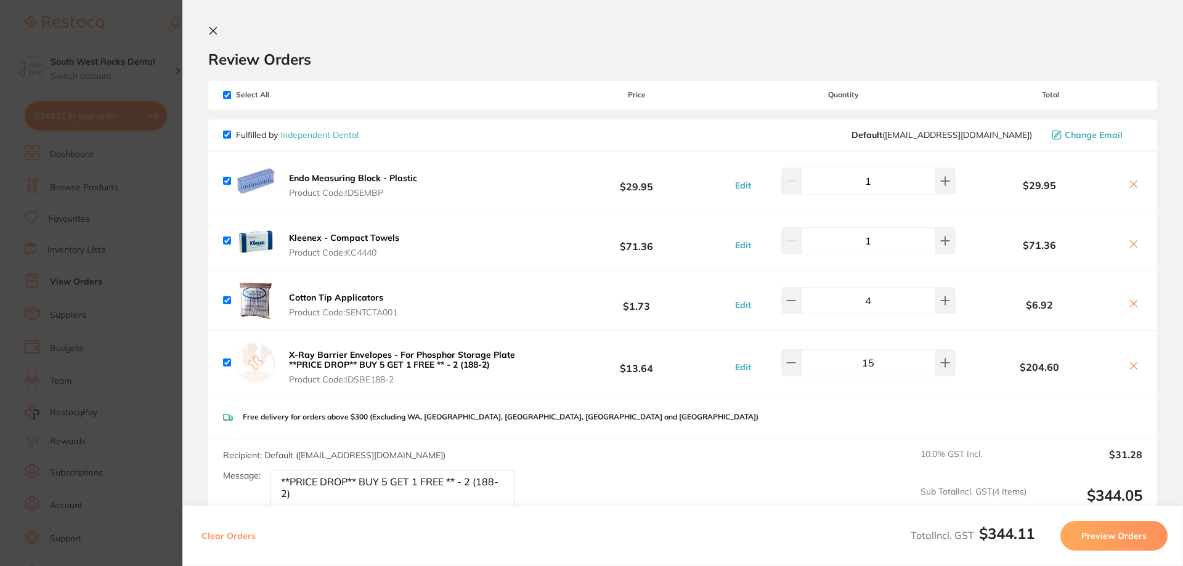
click at [216, 30] on icon at bounding box center [213, 31] width 10 height 10
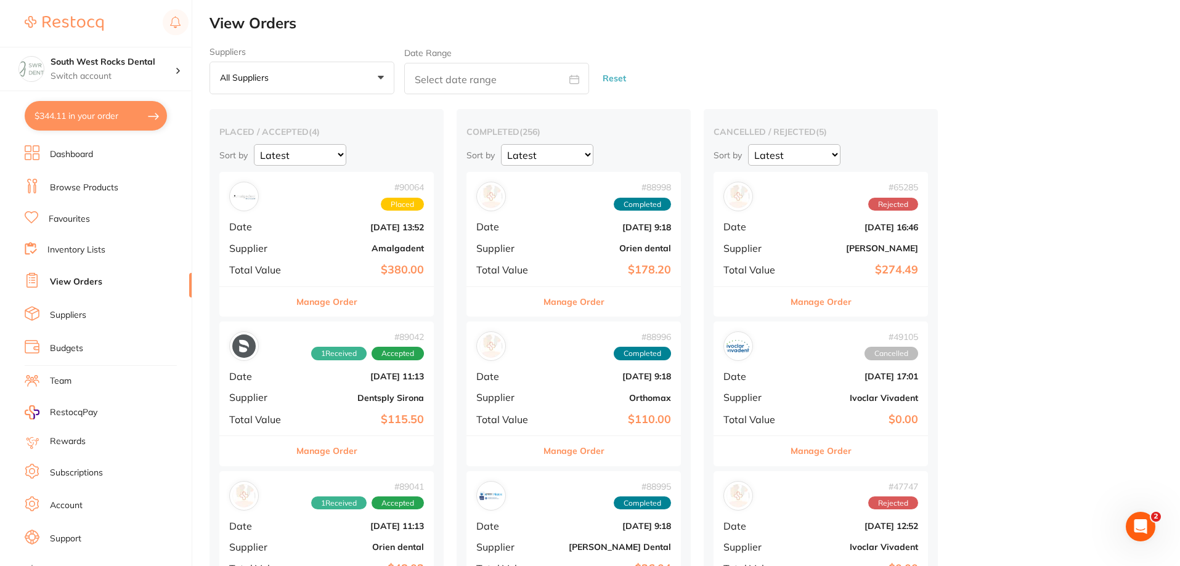
click at [620, 76] on button "Reset" at bounding box center [614, 78] width 31 height 33
click at [81, 187] on link "Browse Products" at bounding box center [84, 188] width 68 height 12
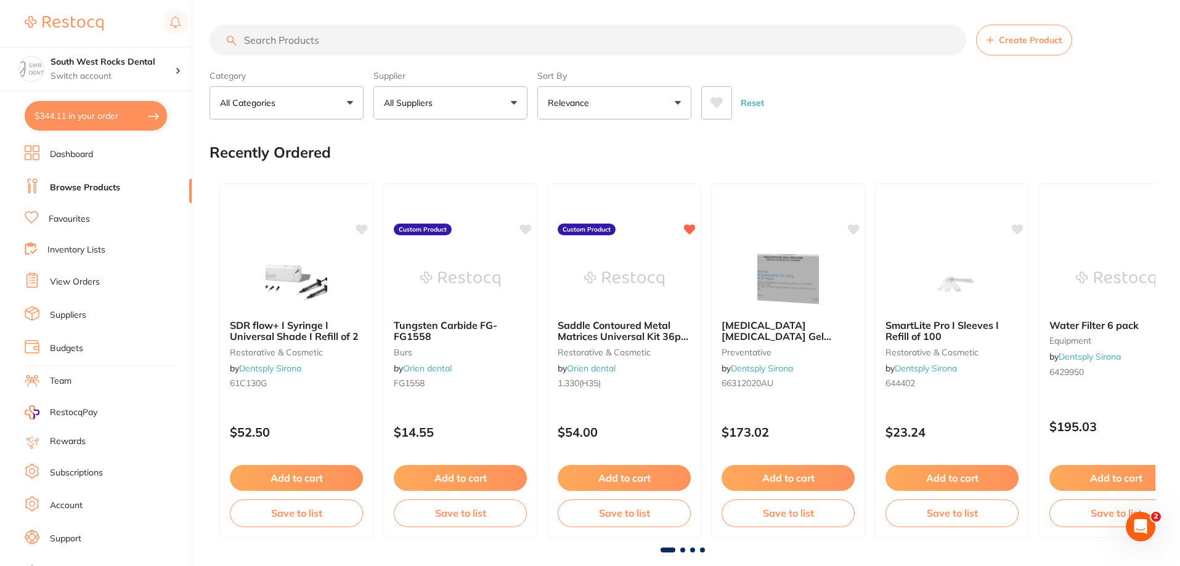
click at [1004, 43] on span "Create Product" at bounding box center [1030, 40] width 63 height 10
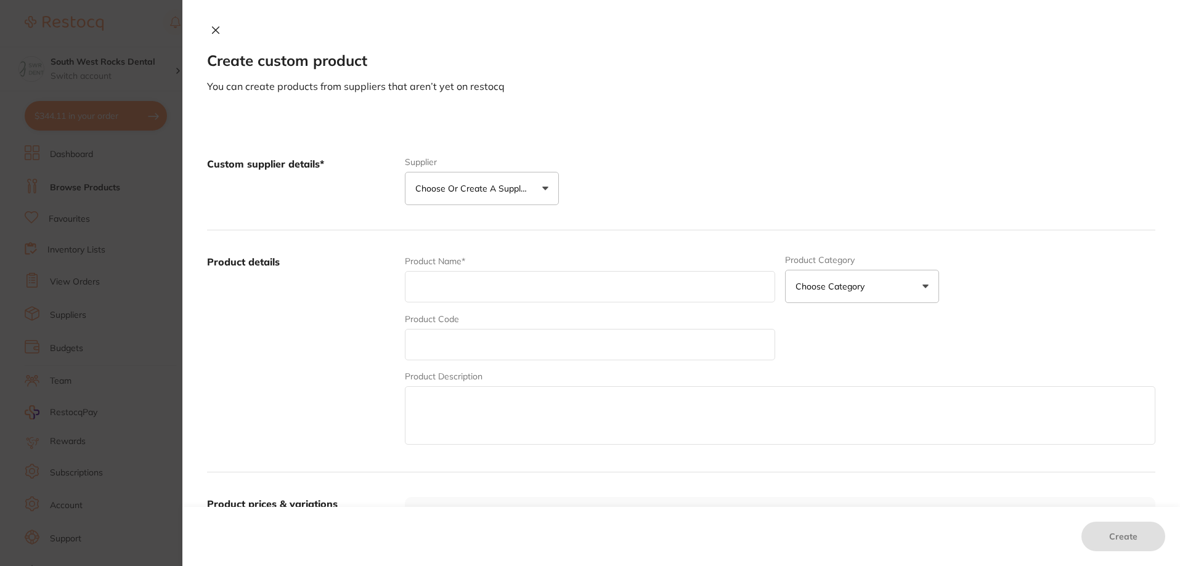
click at [520, 192] on p "Choose or create a supplier" at bounding box center [473, 188] width 117 height 12
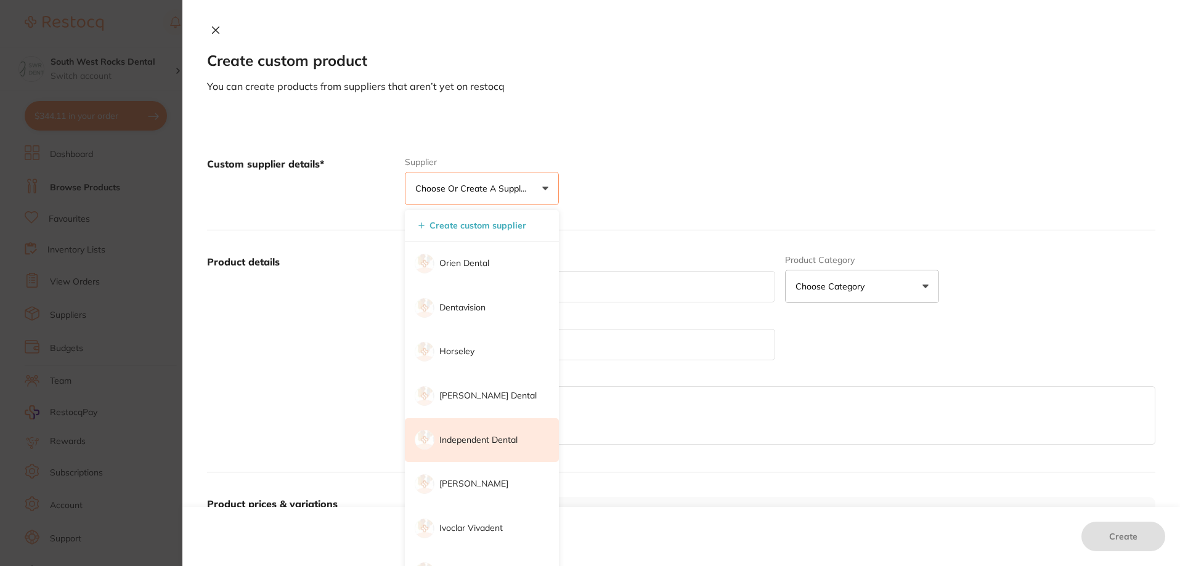
click at [476, 445] on p "Independent Dental" at bounding box center [478, 440] width 78 height 12
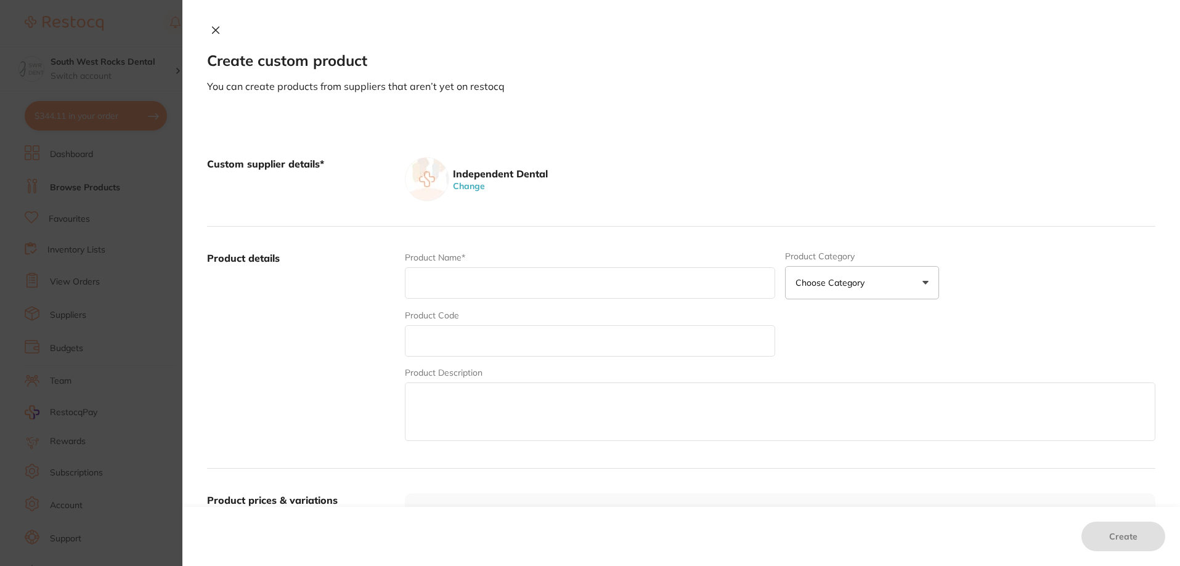
click at [503, 288] on input "text" at bounding box center [590, 282] width 370 height 31
type input "Lip Retractors"
click at [213, 32] on icon at bounding box center [216, 30] width 7 height 7
